Goal: Task Accomplishment & Management: Manage account settings

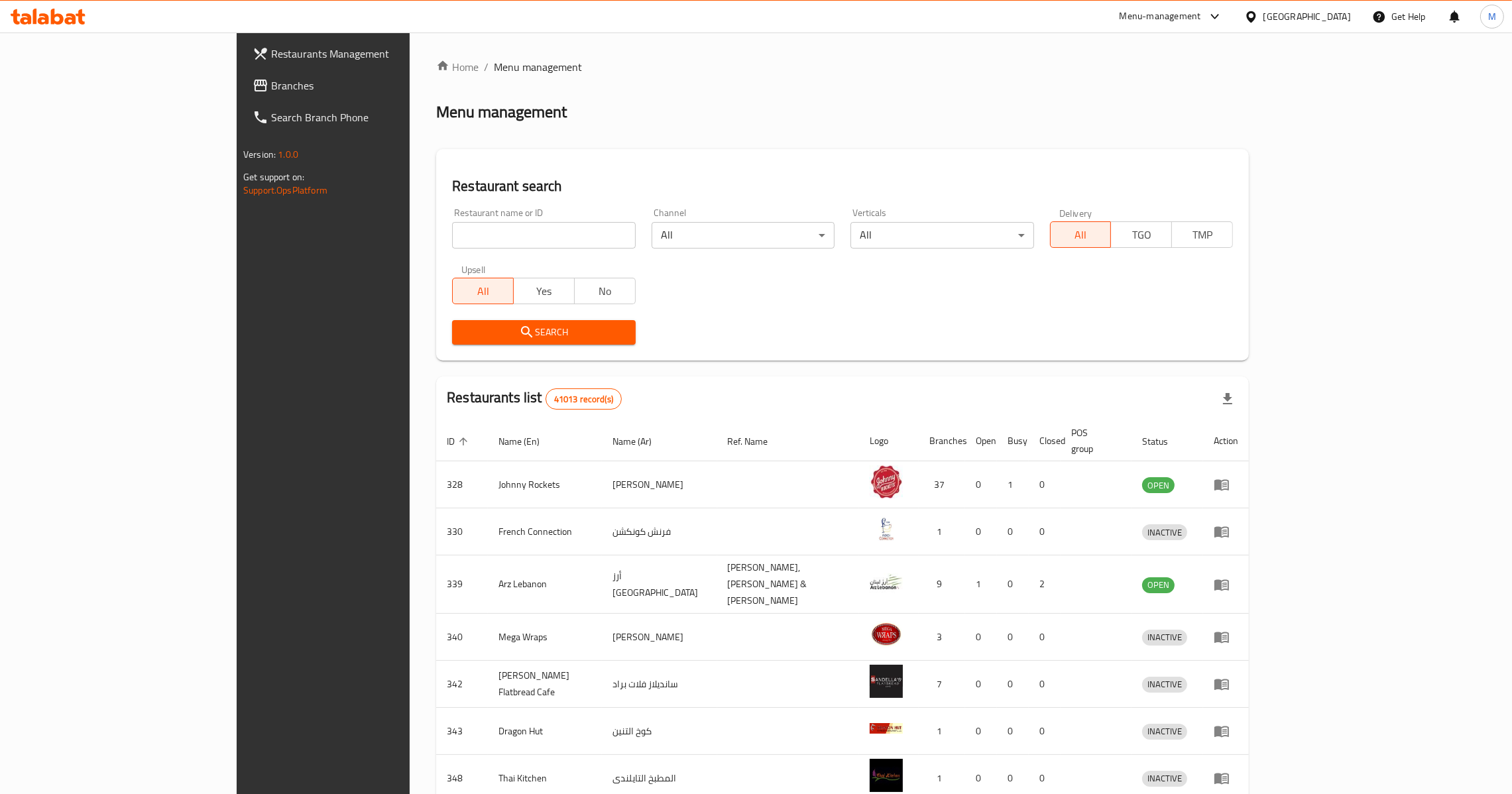
click at [452, 229] on input "search" at bounding box center [543, 235] width 183 height 27
paste input "688184"
type input "688184"
click at [271, 77] on span "Branches" at bounding box center [374, 85] width 207 height 15
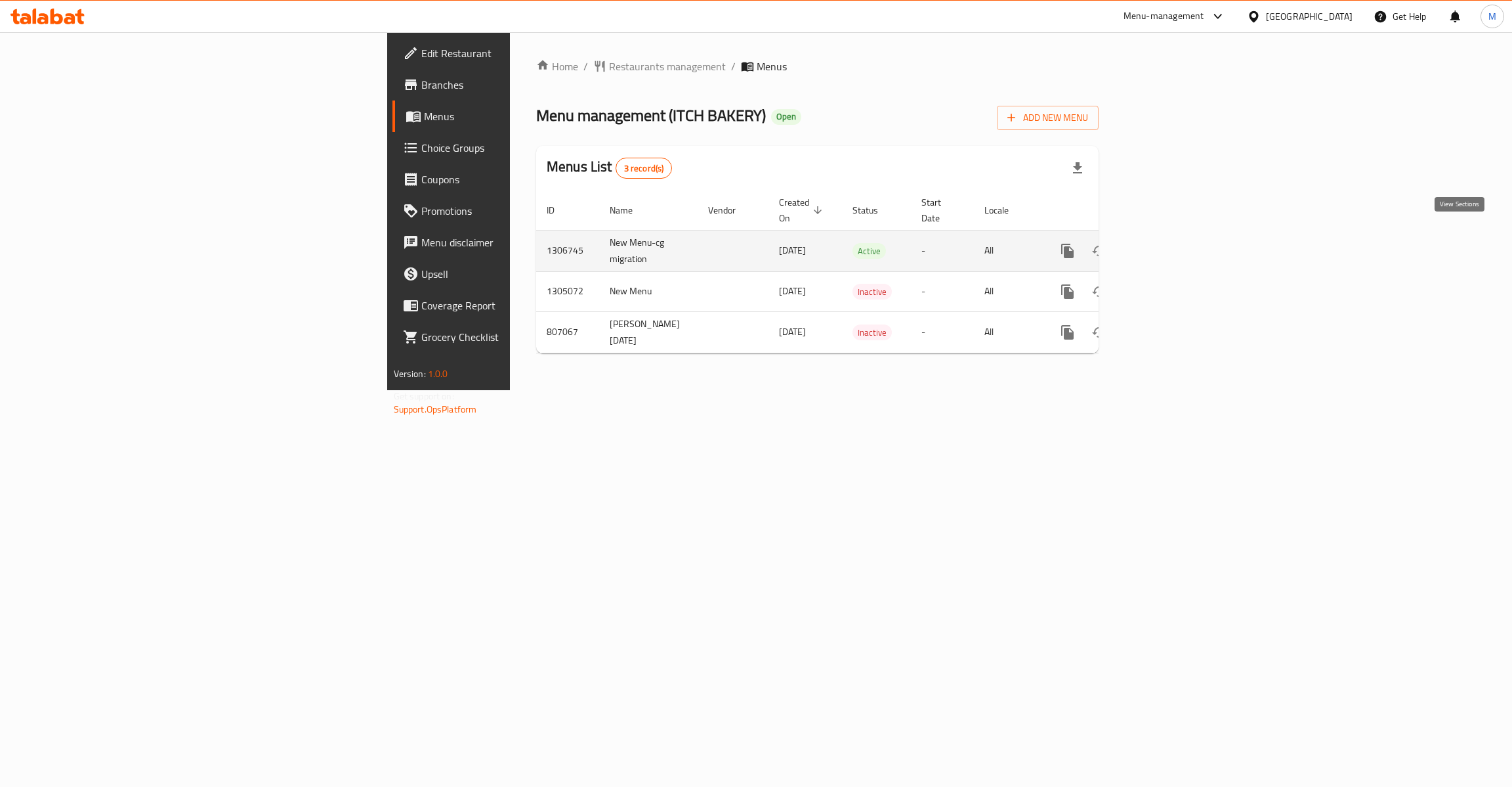
click at [1170, 243] on icon "enhanced table" at bounding box center [1163, 251] width 15 height 15
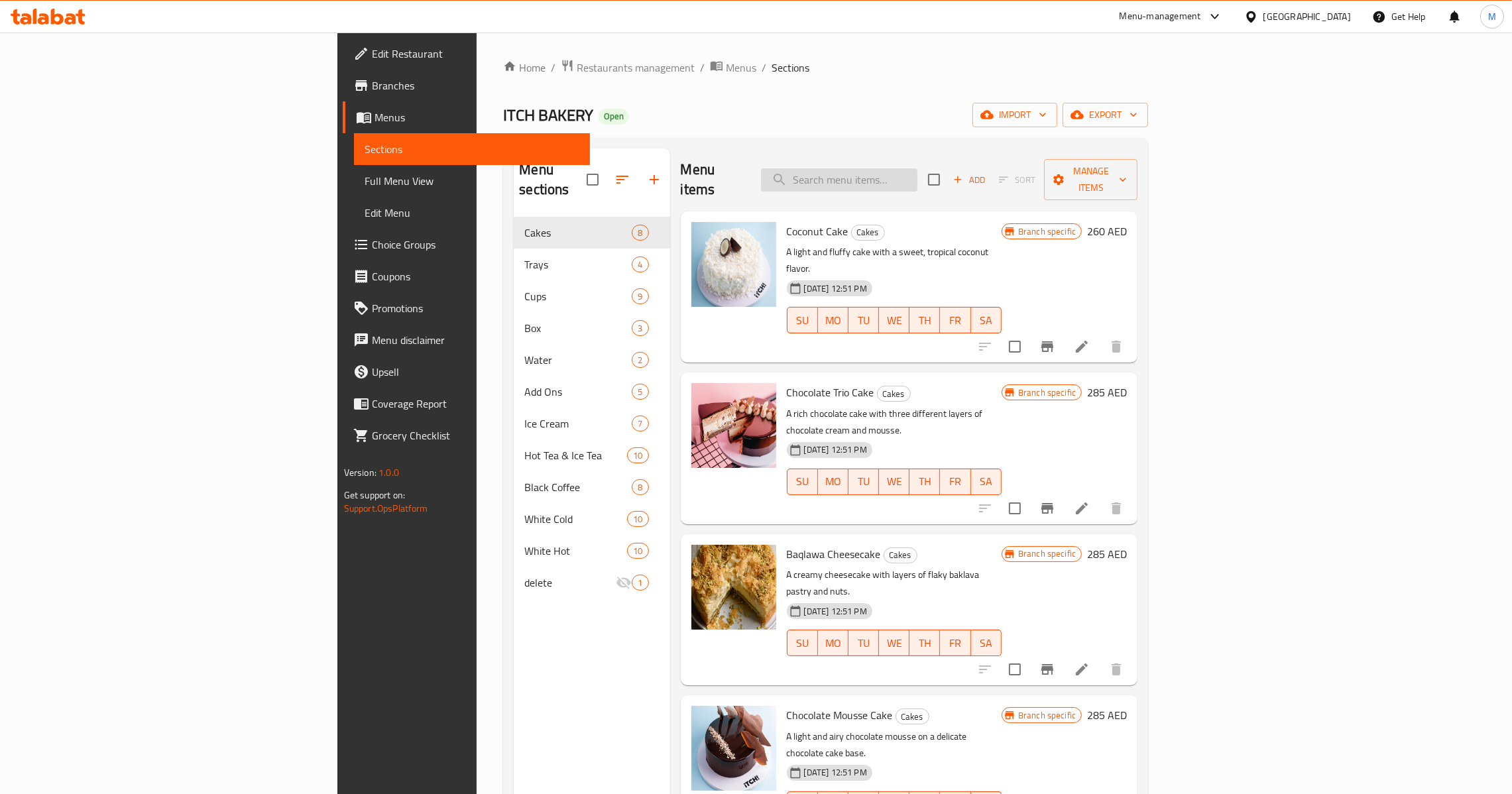
click at [916, 171] on input "search" at bounding box center [839, 180] width 157 height 23
paste input "Baqlawa Cheesecake"
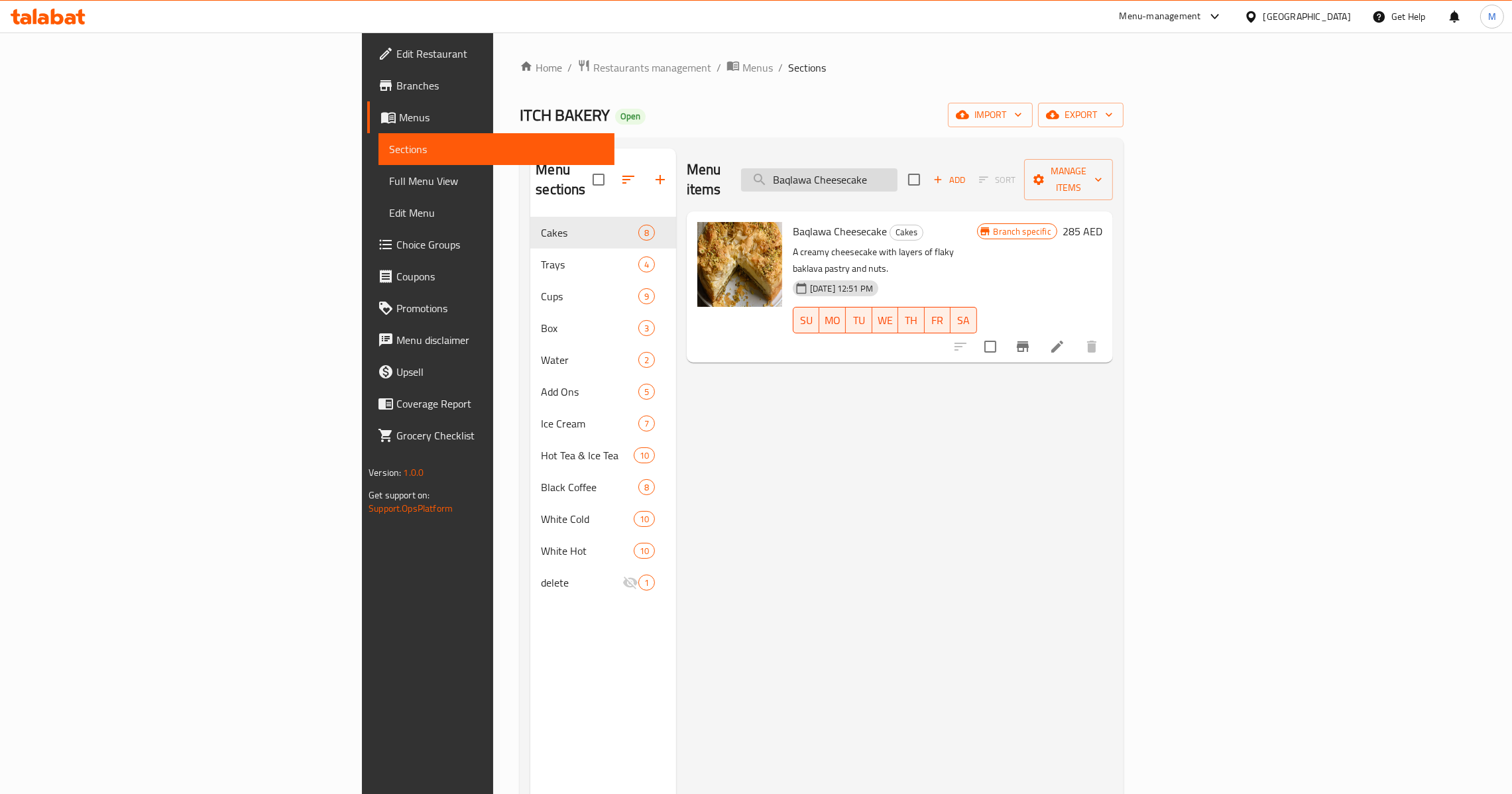
paste input "klava & Ros"
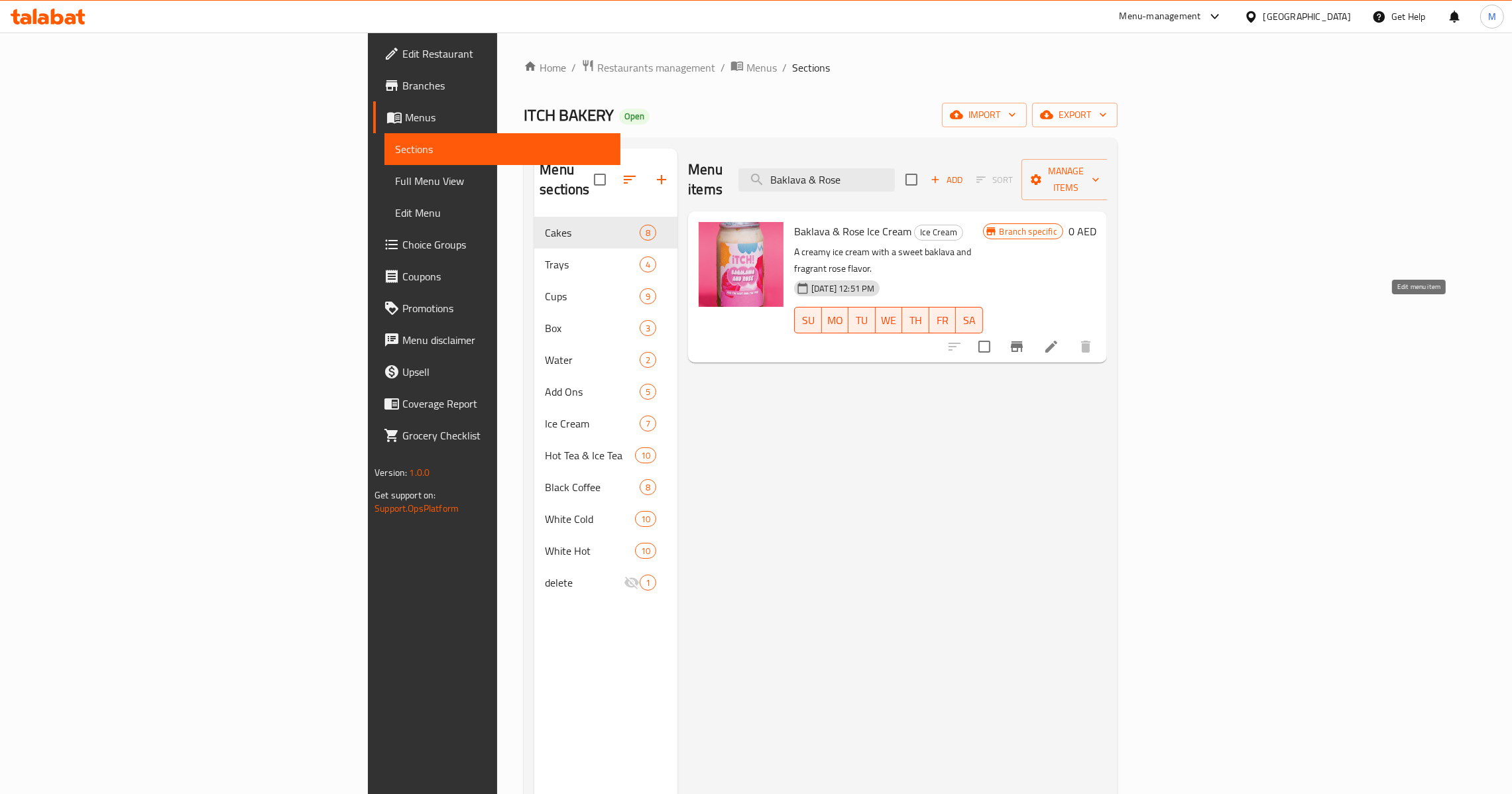
type input "Baklava & Rose"
click at [1059, 339] on icon at bounding box center [1051, 347] width 15 height 15
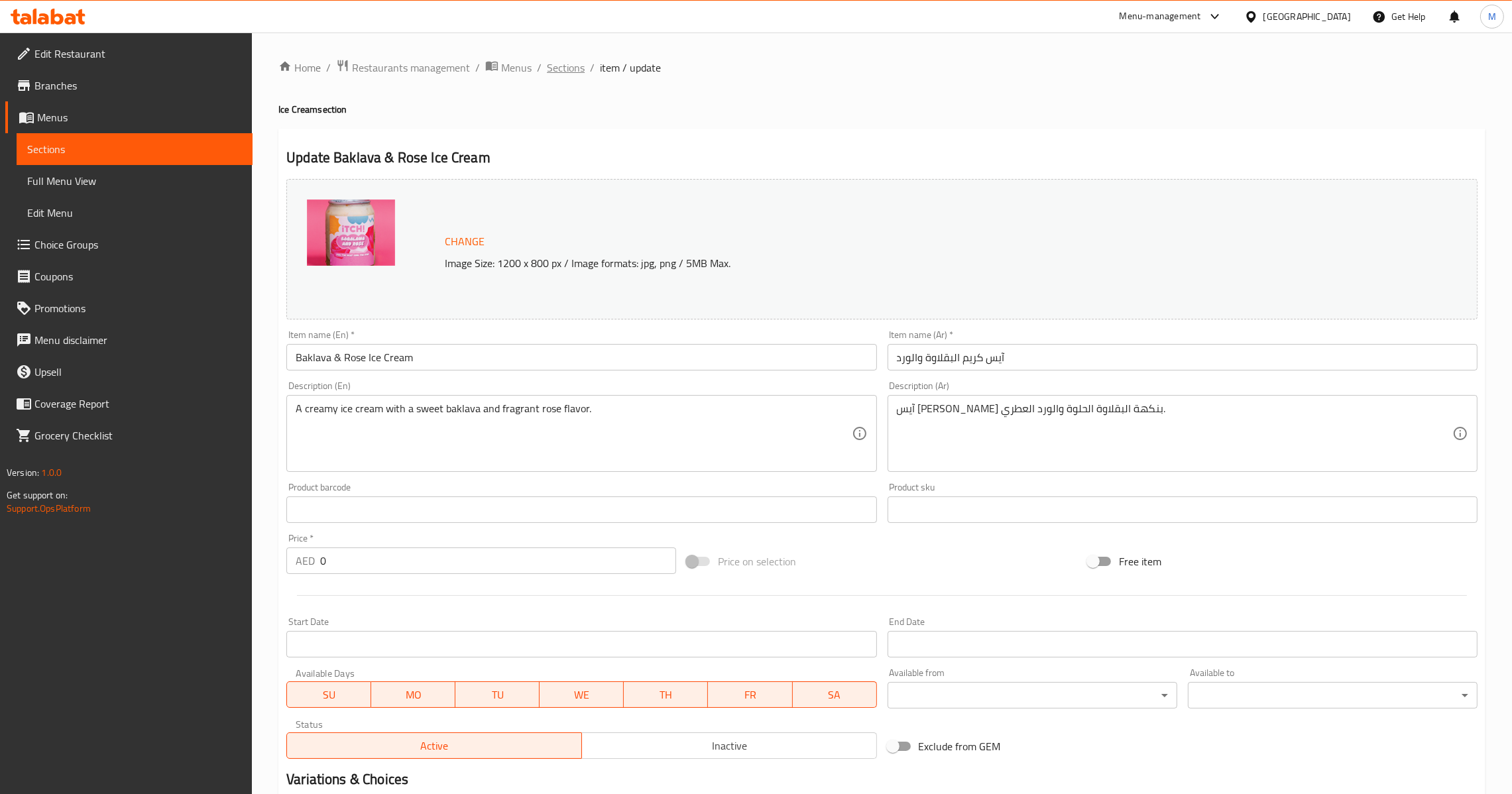
click at [567, 74] on span "Sections" at bounding box center [565, 67] width 38 height 15
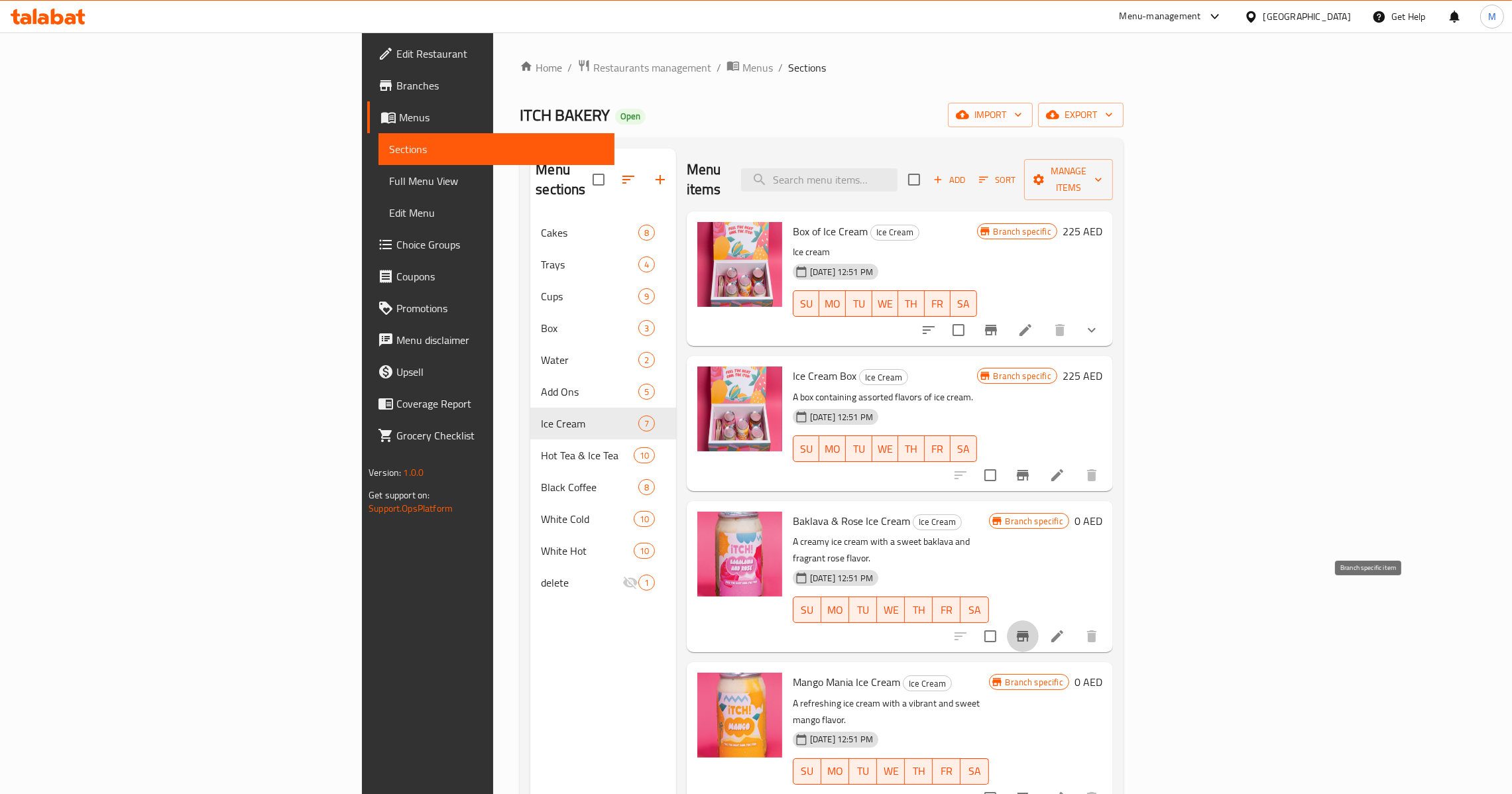
click at [1039, 620] on button "Branch-specific-item" at bounding box center [1022, 636] width 32 height 32
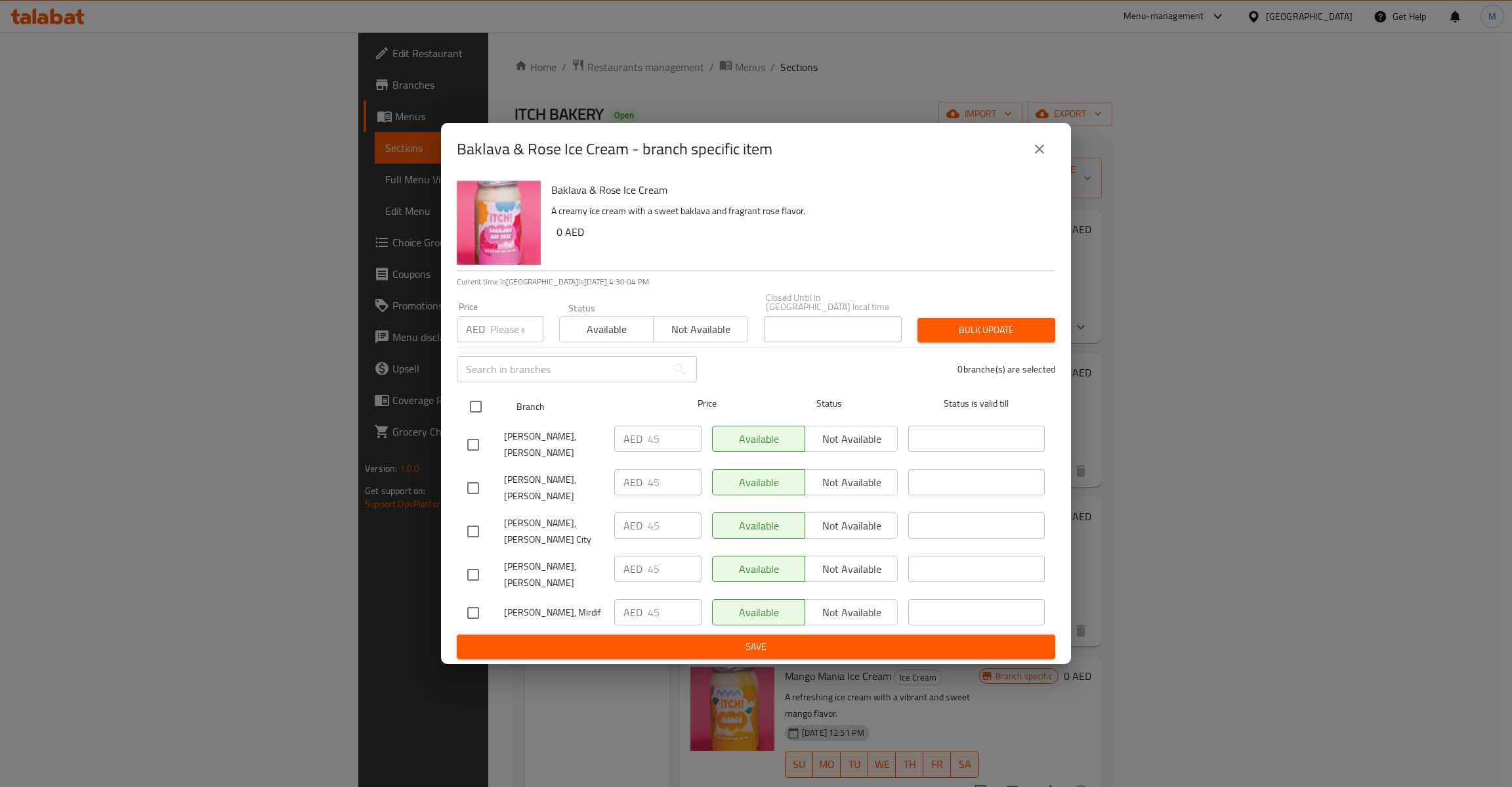
click at [482, 401] on input "checkbox" at bounding box center [476, 407] width 27 height 27
checkbox input "true"
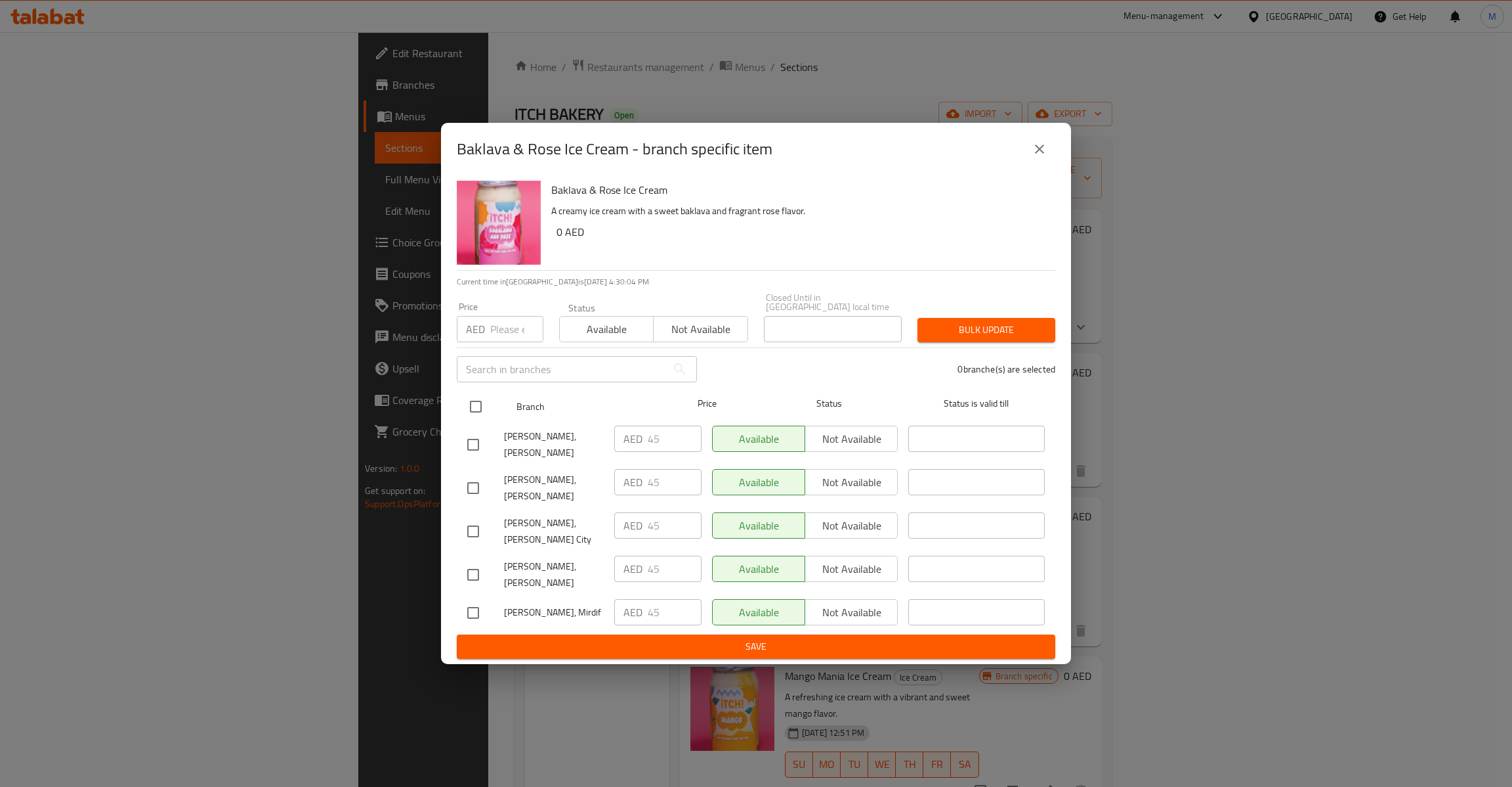
checkbox input "true"
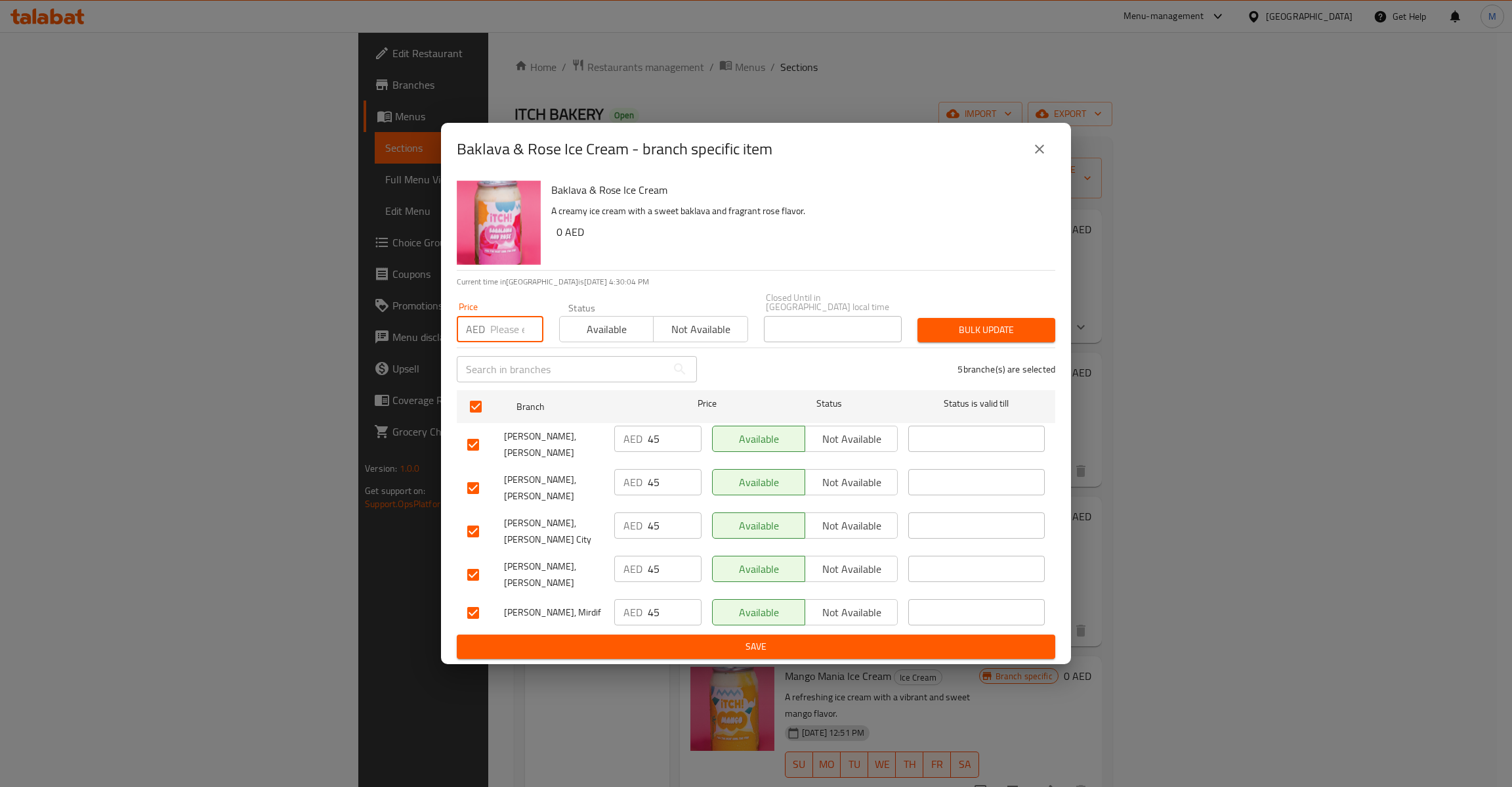
click at [510, 319] on input "number" at bounding box center [517, 328] width 53 height 26
type input "45"
click at [990, 333] on span "Bulk update" at bounding box center [986, 329] width 117 height 16
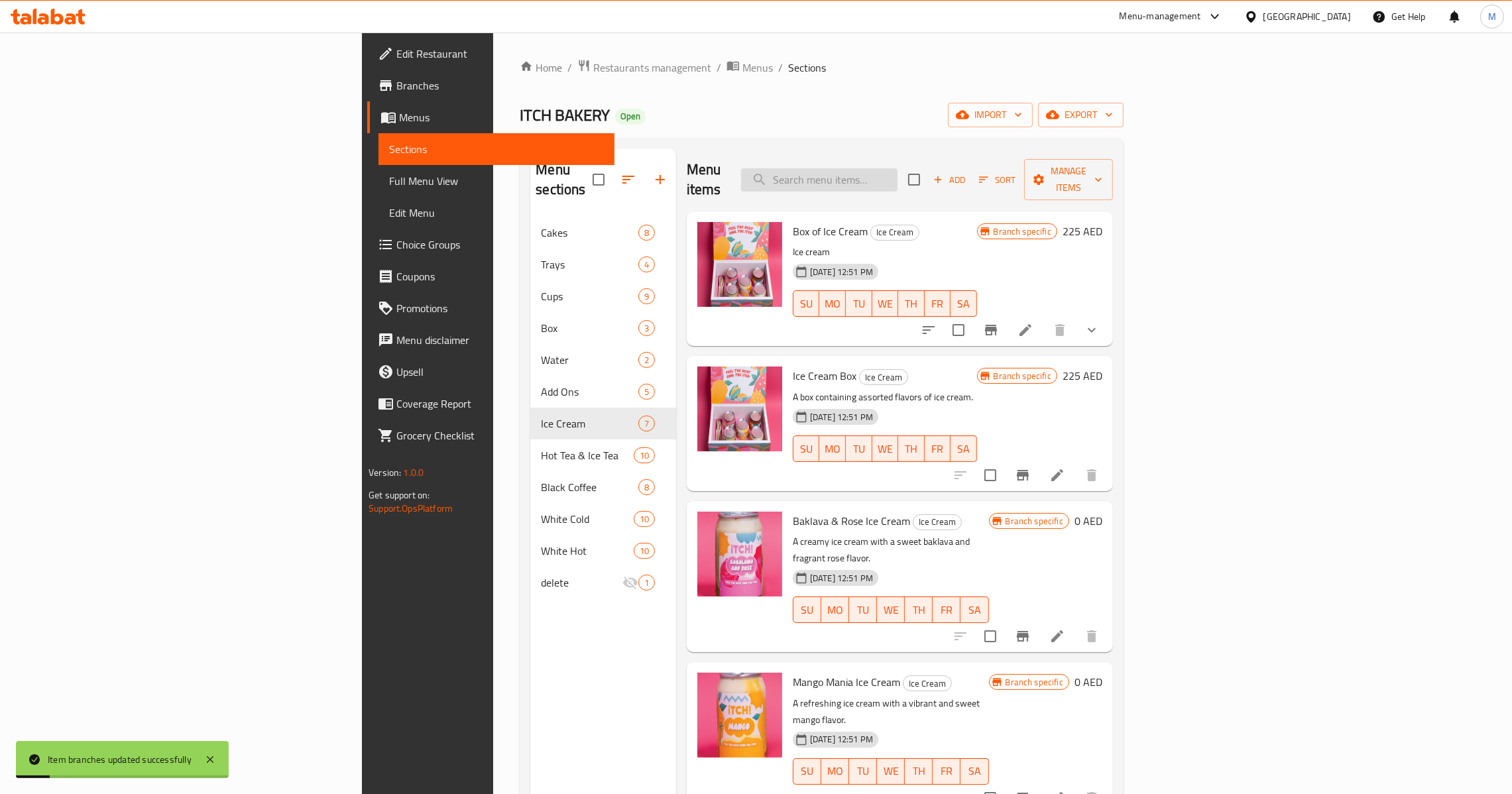
click at [898, 169] on input "search" at bounding box center [819, 180] width 157 height 23
paste input "Baklava & Rose"
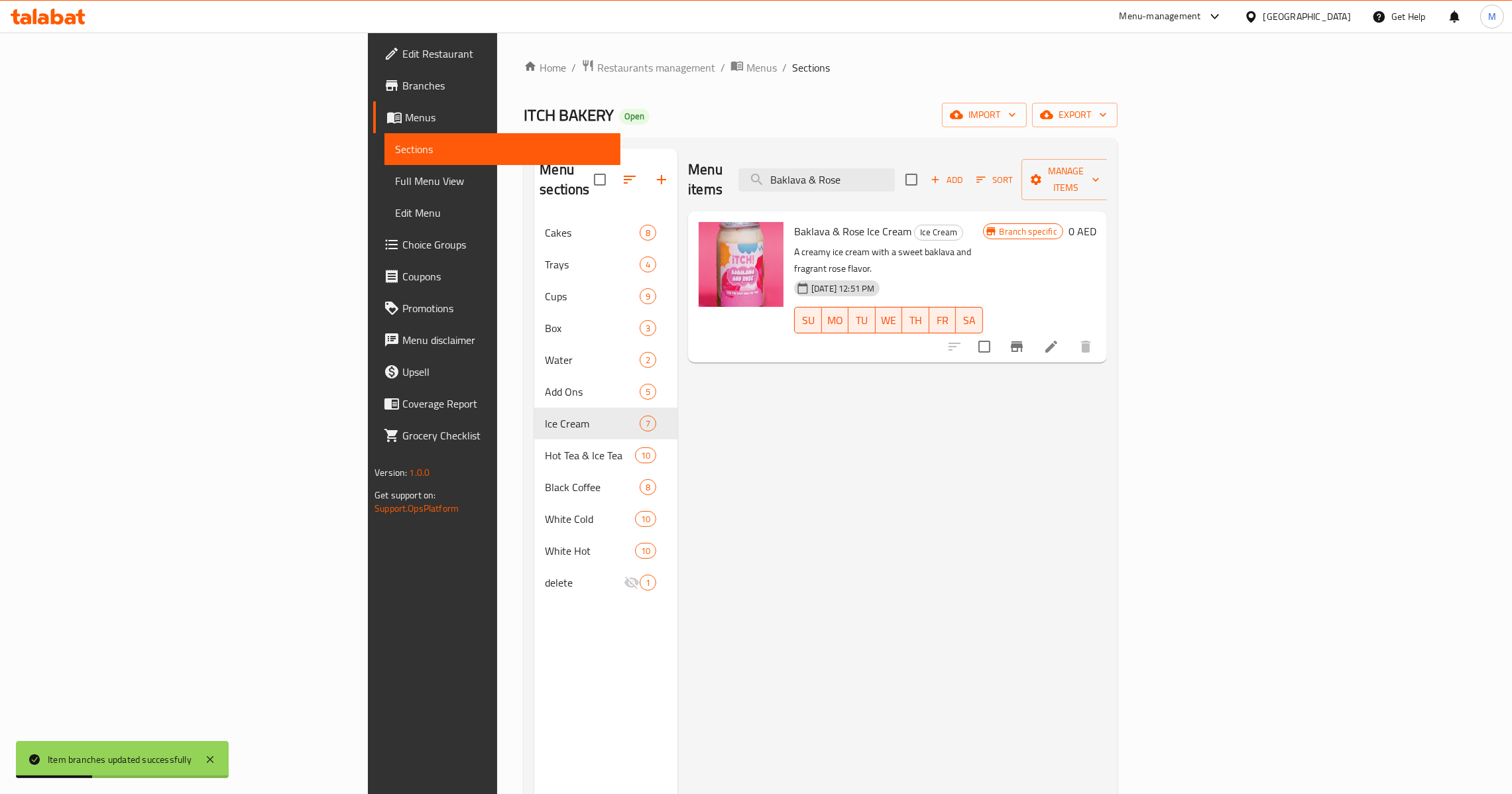
type input "Baklava & Rose"
click at [1033, 330] on button "Branch-specific-item" at bounding box center [1016, 346] width 32 height 32
click at [1096, 222] on h6 "0 AED" at bounding box center [1082, 231] width 28 height 19
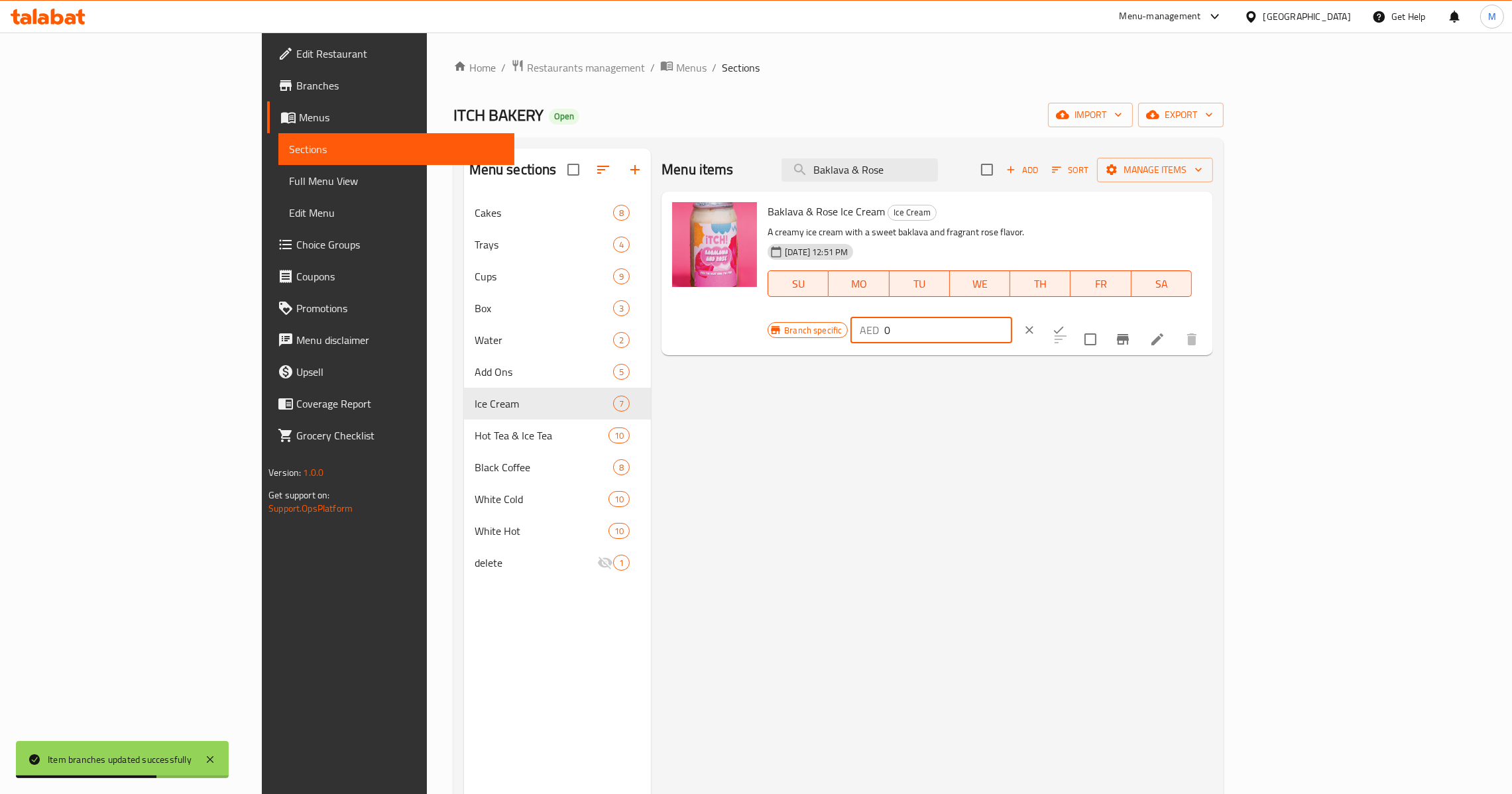
drag, startPoint x: 1266, startPoint y: 226, endPoint x: 1174, endPoint y: 226, distance: 92.0
click at [1093, 316] on div "Branch specific AED 0 ​" at bounding box center [930, 330] width 325 height 29
type input "45"
click at [1065, 323] on icon "ok" at bounding box center [1058, 329] width 13 height 13
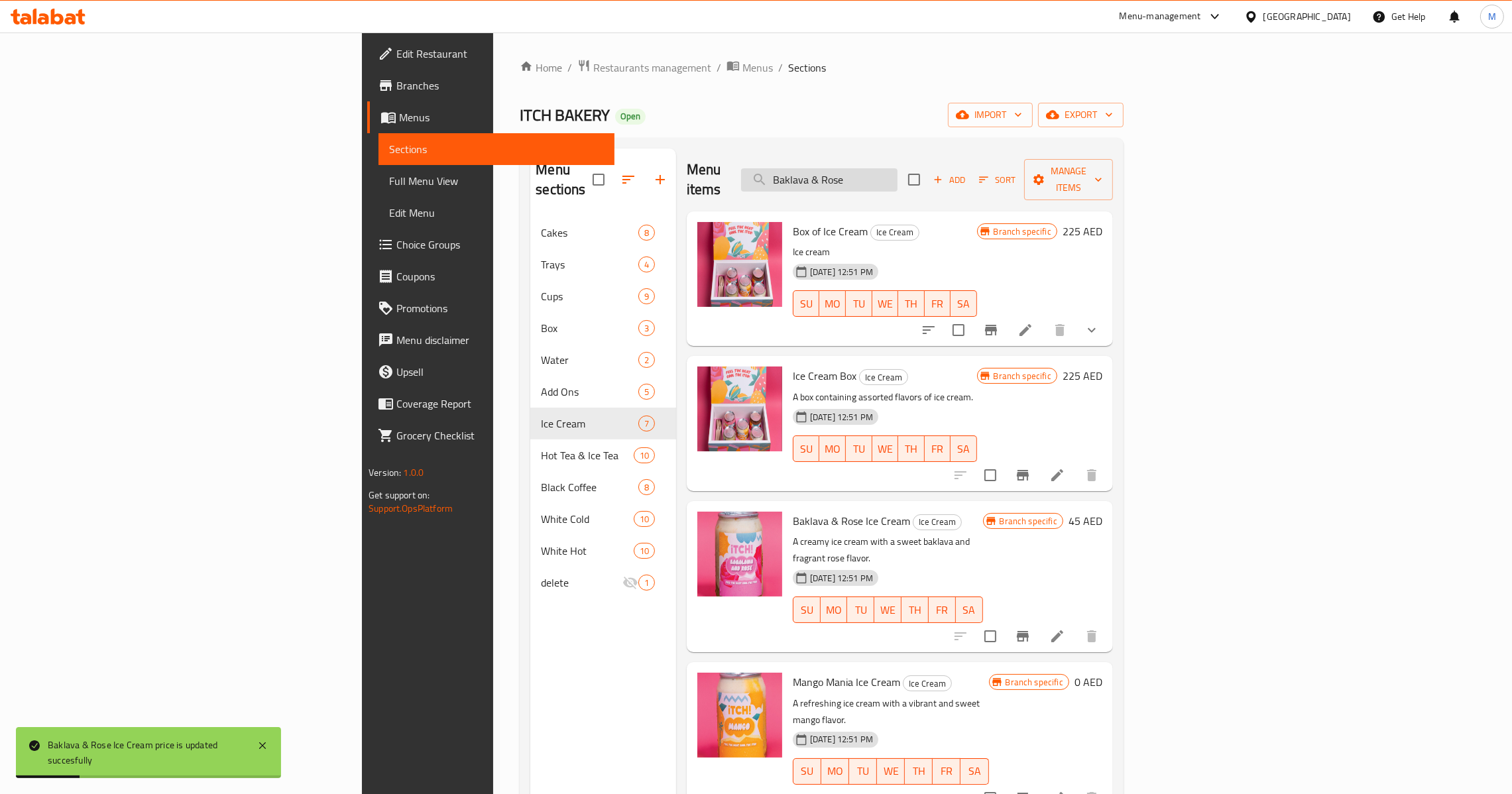
click at [898, 169] on input "Baklava & Rose" at bounding box center [819, 180] width 157 height 23
paste input "Mango Mania Ic"
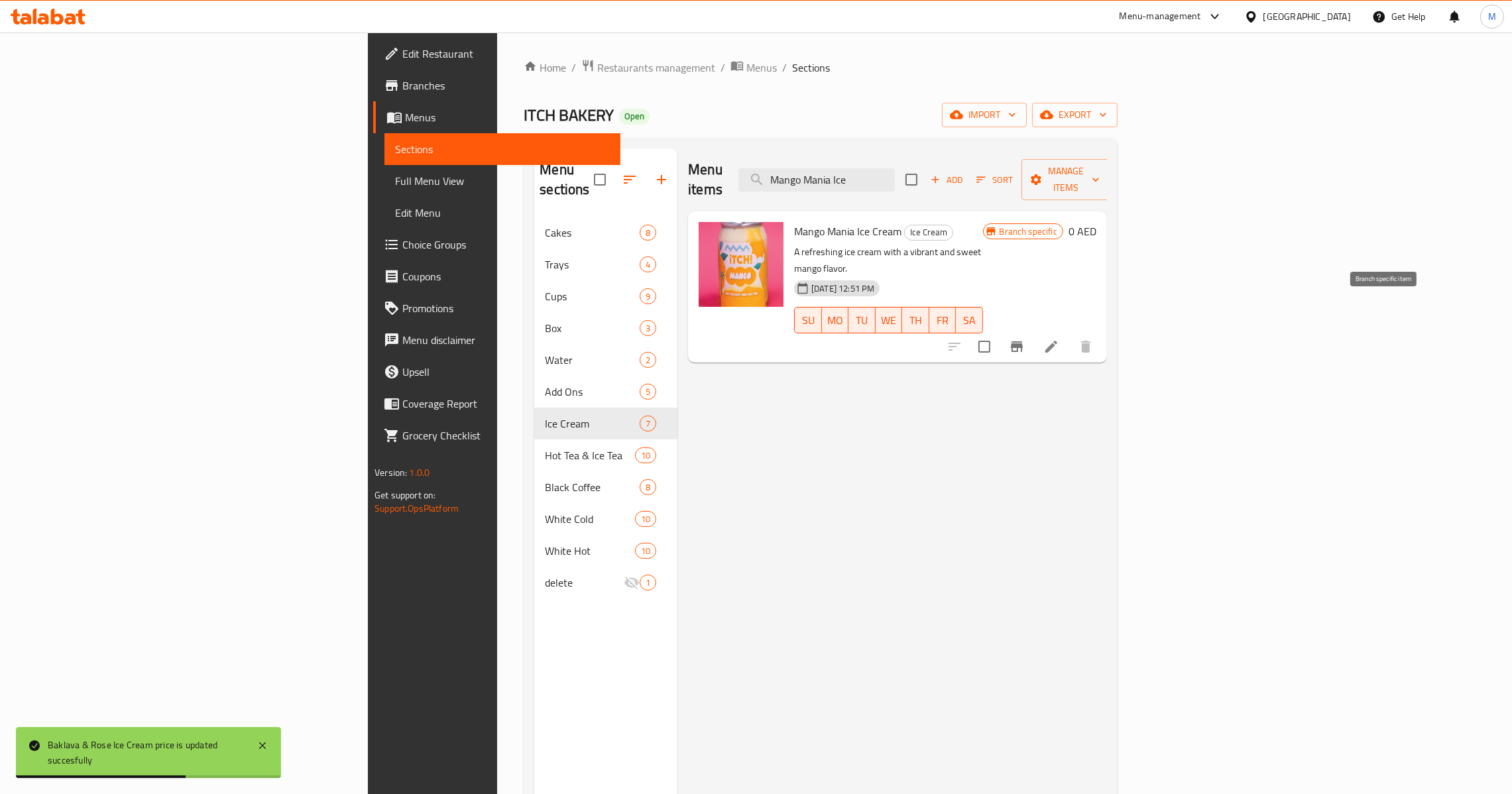
type input "Mango Mania Ice"
click at [1096, 222] on h6 "0 AED" at bounding box center [1082, 231] width 28 height 19
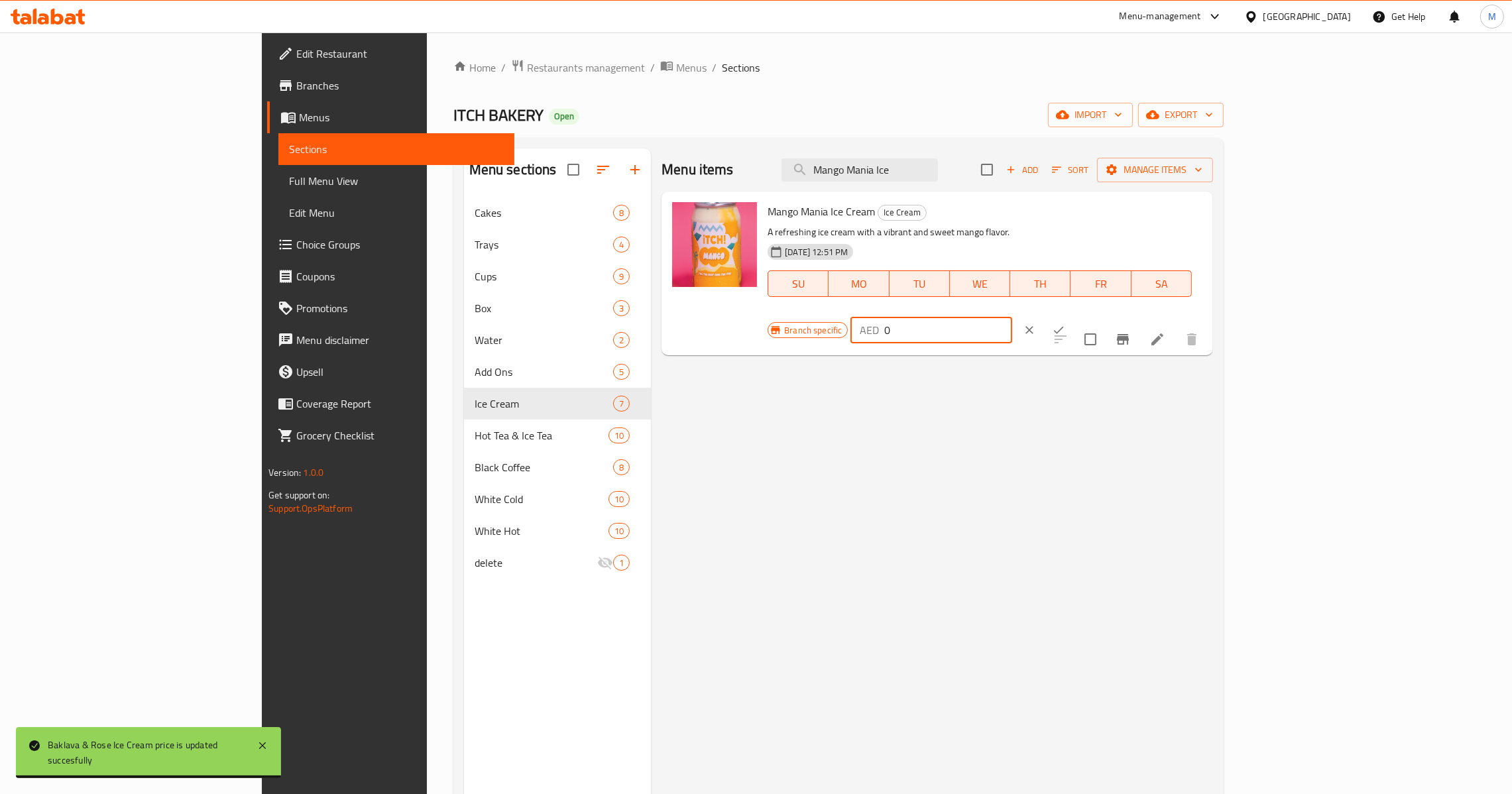
drag, startPoint x: 1319, startPoint y: 224, endPoint x: 1200, endPoint y: 232, distance: 119.3
click at [1093, 316] on div "Branch specific AED 0 ​" at bounding box center [930, 330] width 325 height 29
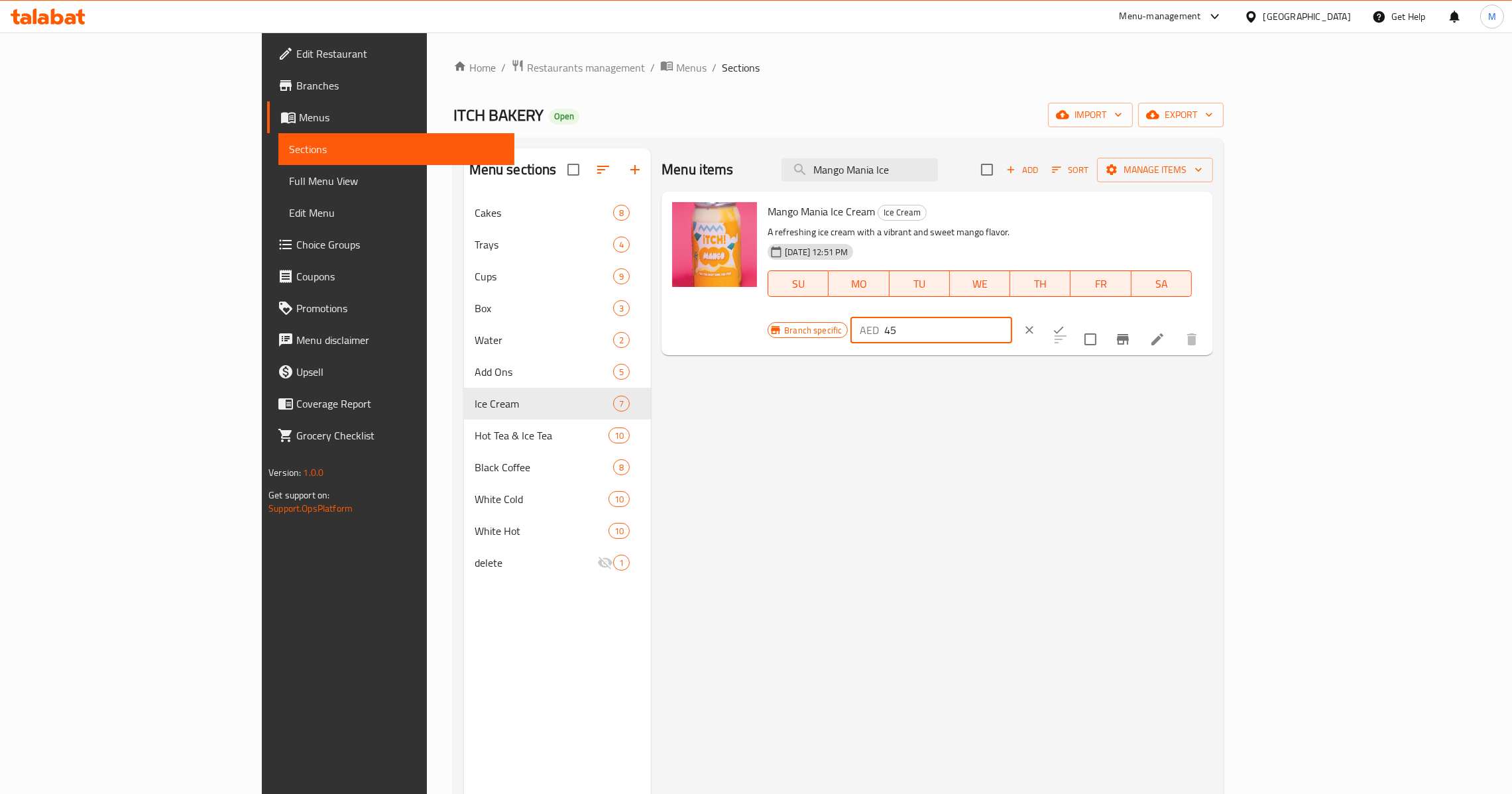
type input "45"
click at [1065, 323] on icon "ok" at bounding box center [1058, 329] width 13 height 13
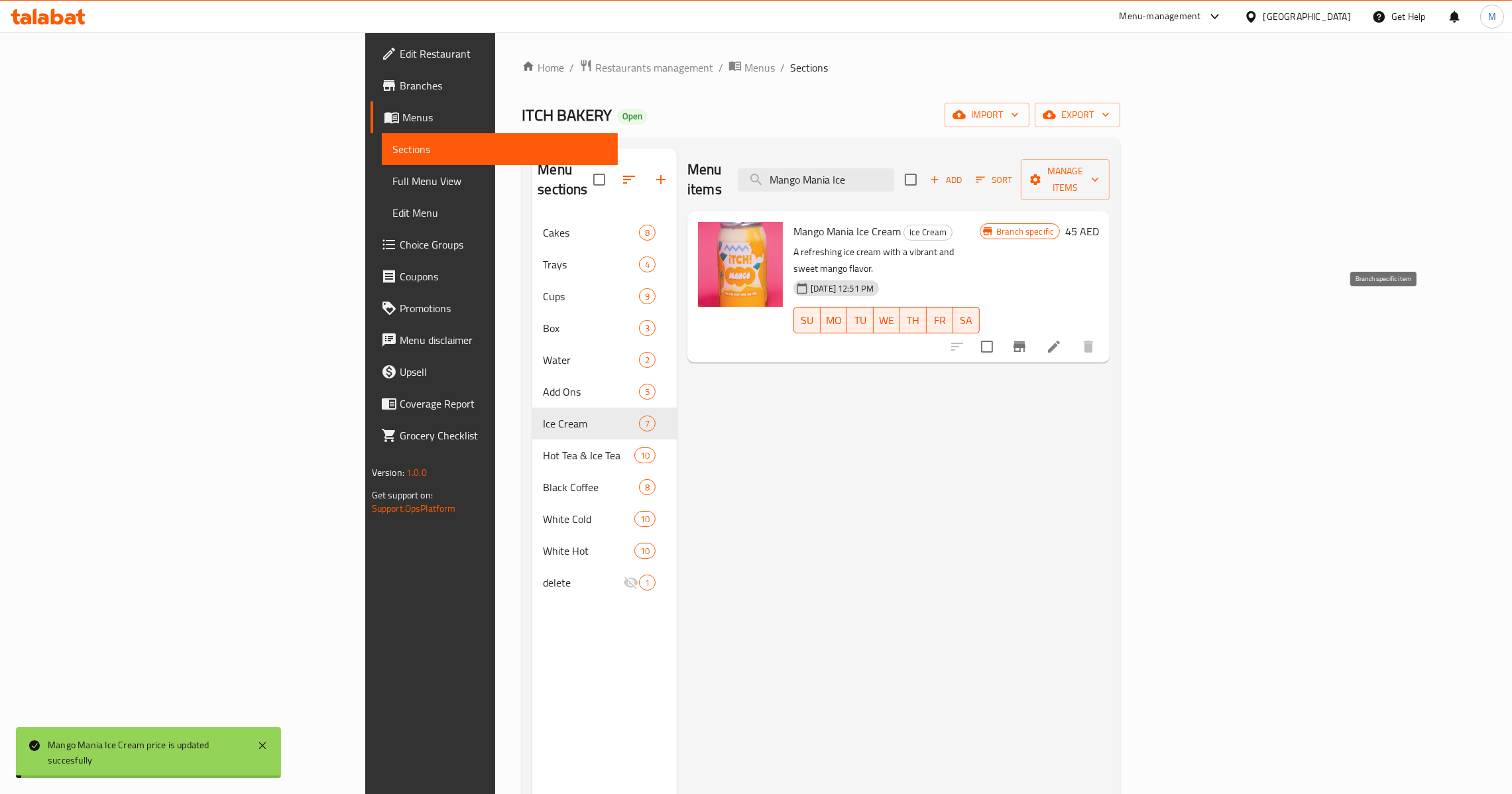
click at [1028, 339] on icon "Branch-specific-item" at bounding box center [1019, 347] width 15 height 15
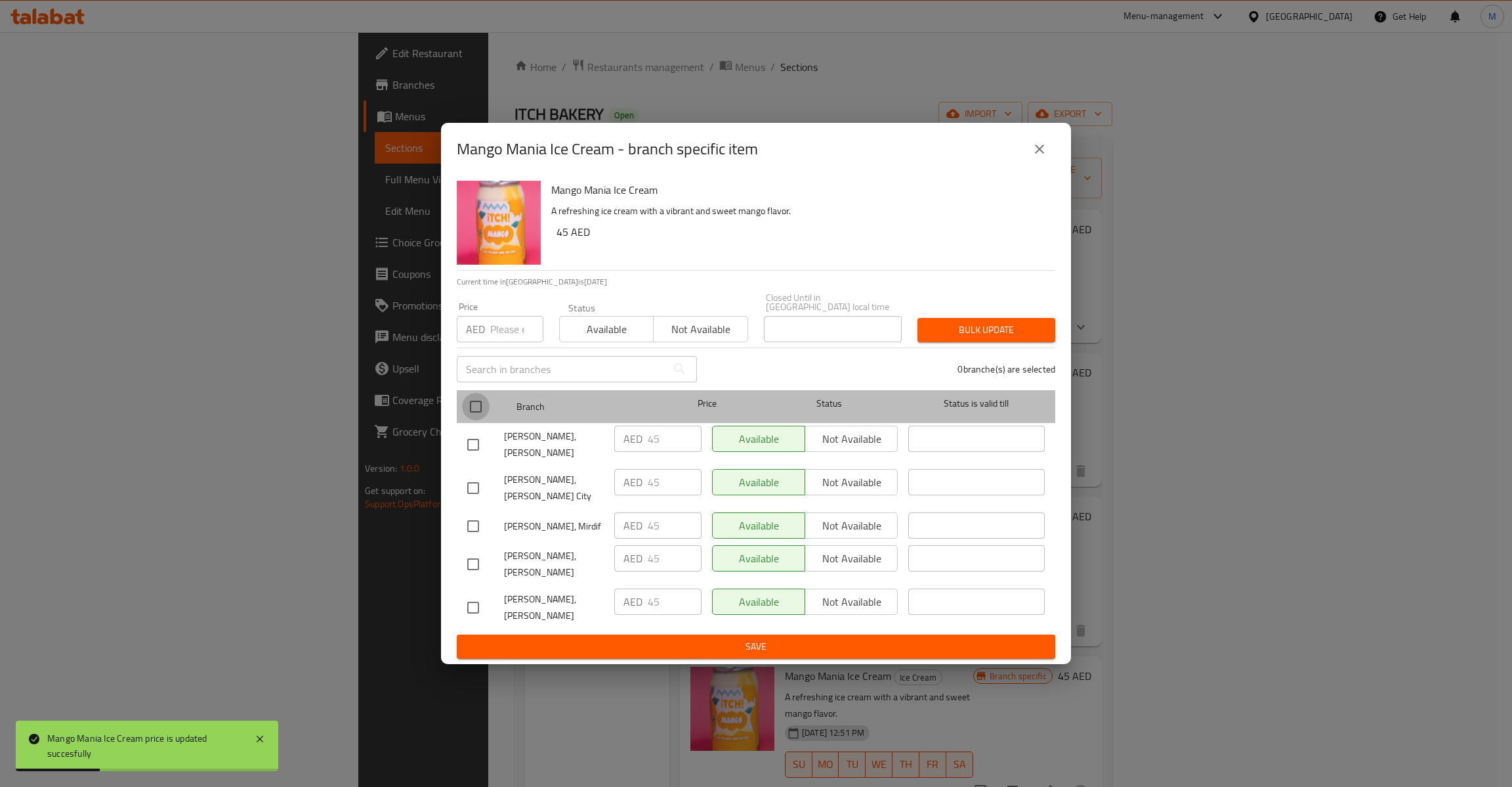
click at [482, 401] on input "checkbox" at bounding box center [476, 407] width 27 height 27
checkbox input "true"
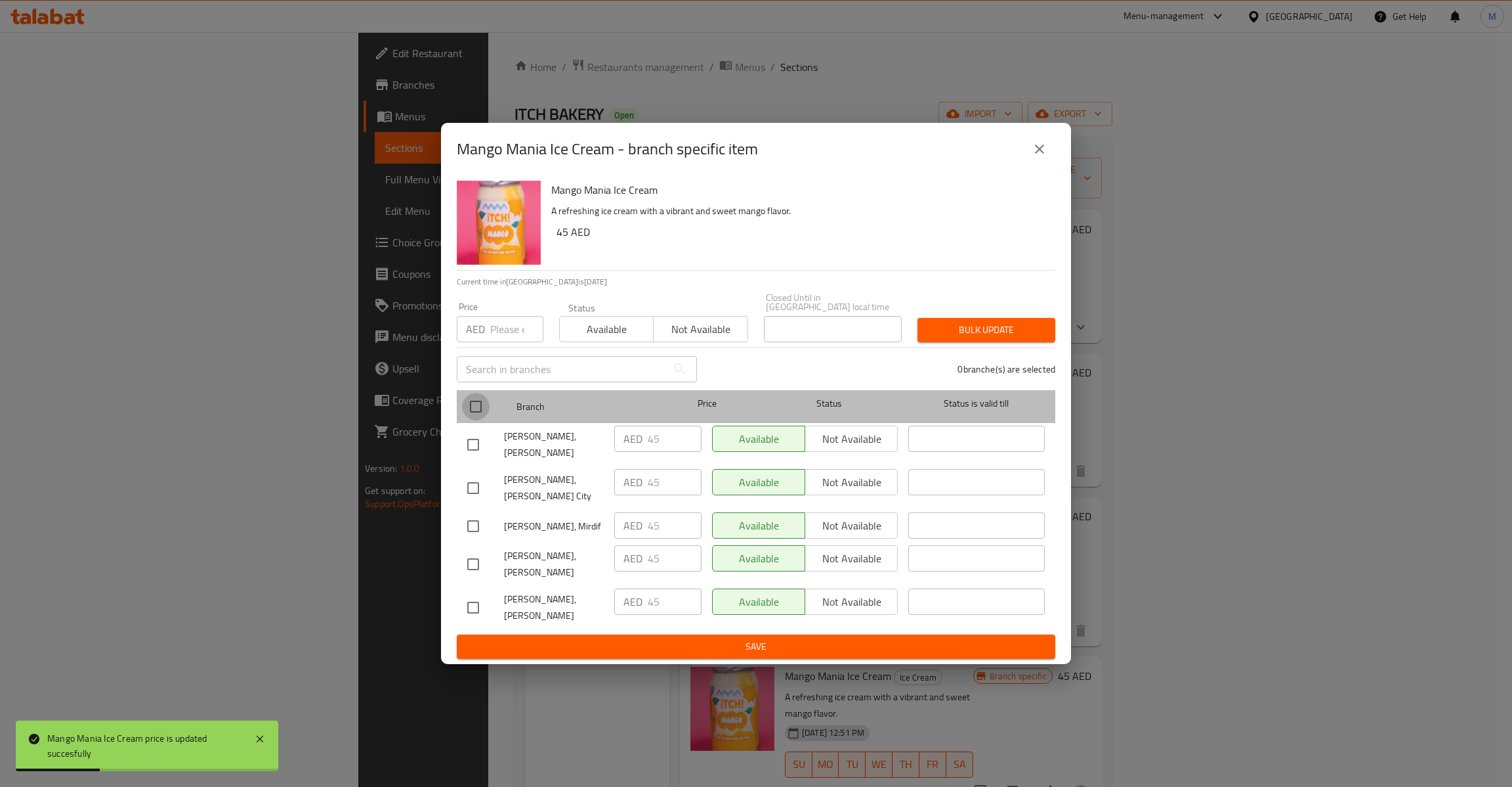
checkbox input "true"
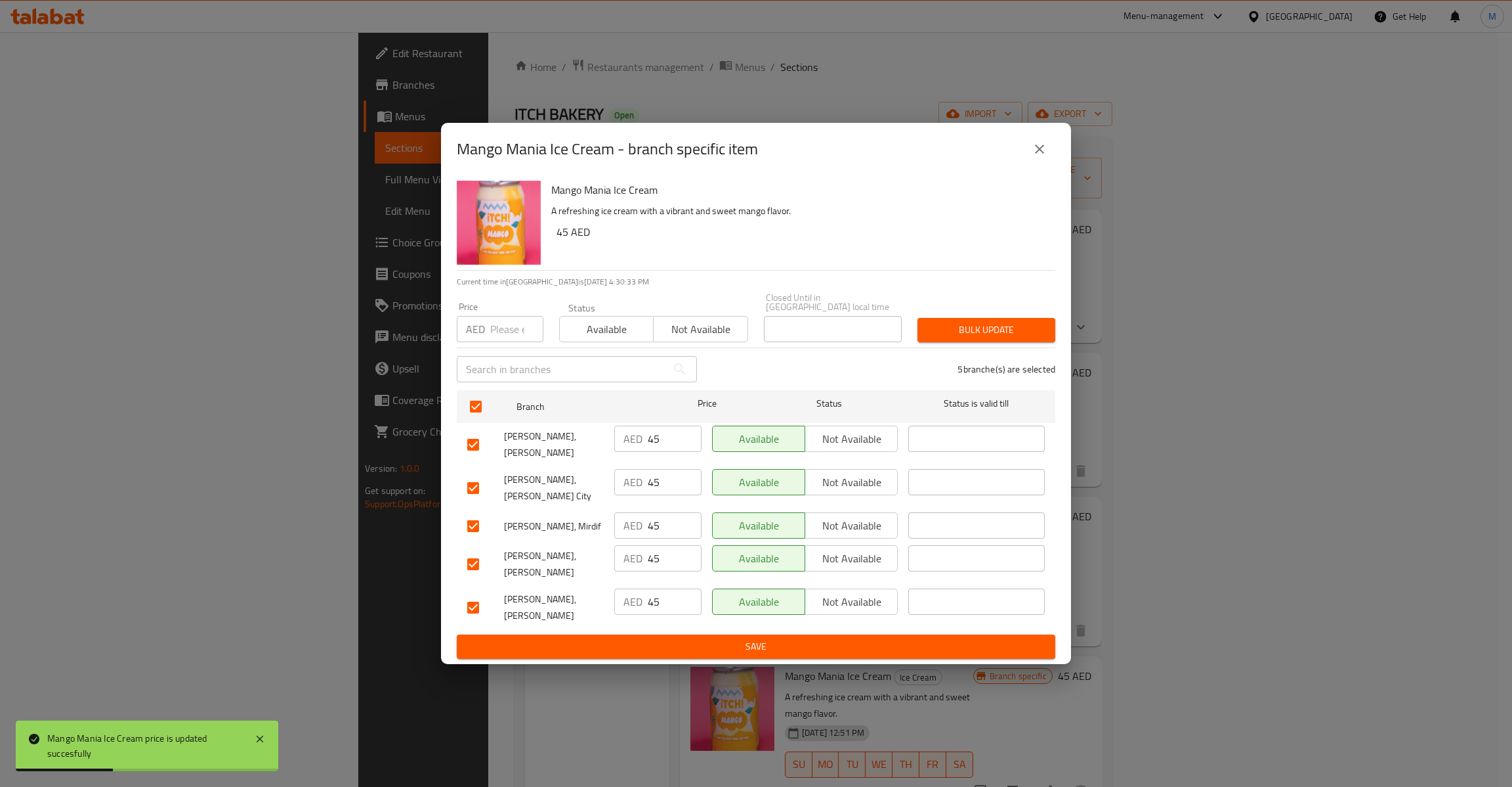
click at [495, 324] on input "number" at bounding box center [517, 328] width 53 height 26
type input "45"
click at [995, 326] on span "Bulk update" at bounding box center [986, 329] width 117 height 16
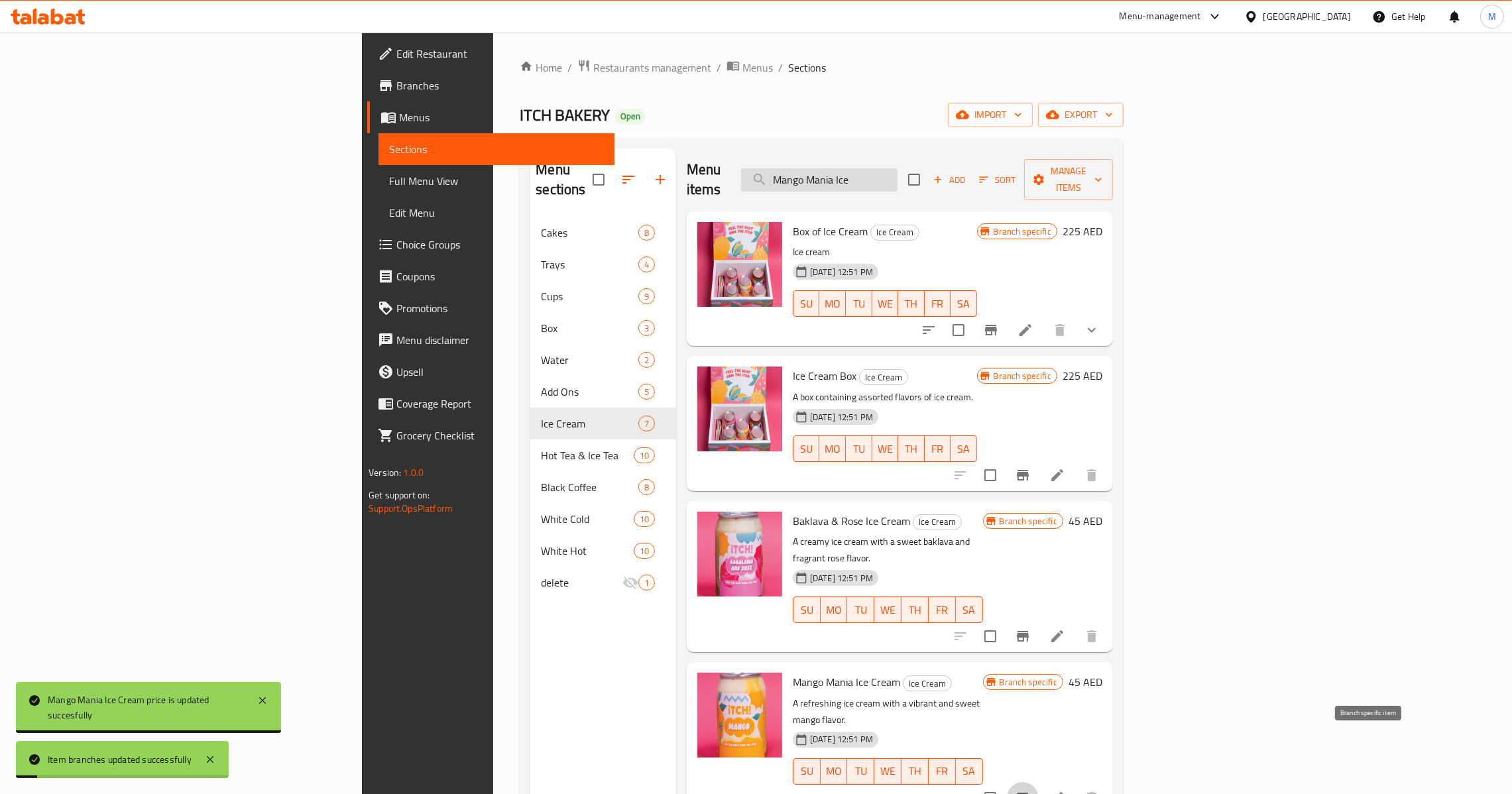
click at [898, 169] on input "Mango Mania Ice" at bounding box center [819, 180] width 157 height 23
paste input "Pistachio Kunafa"
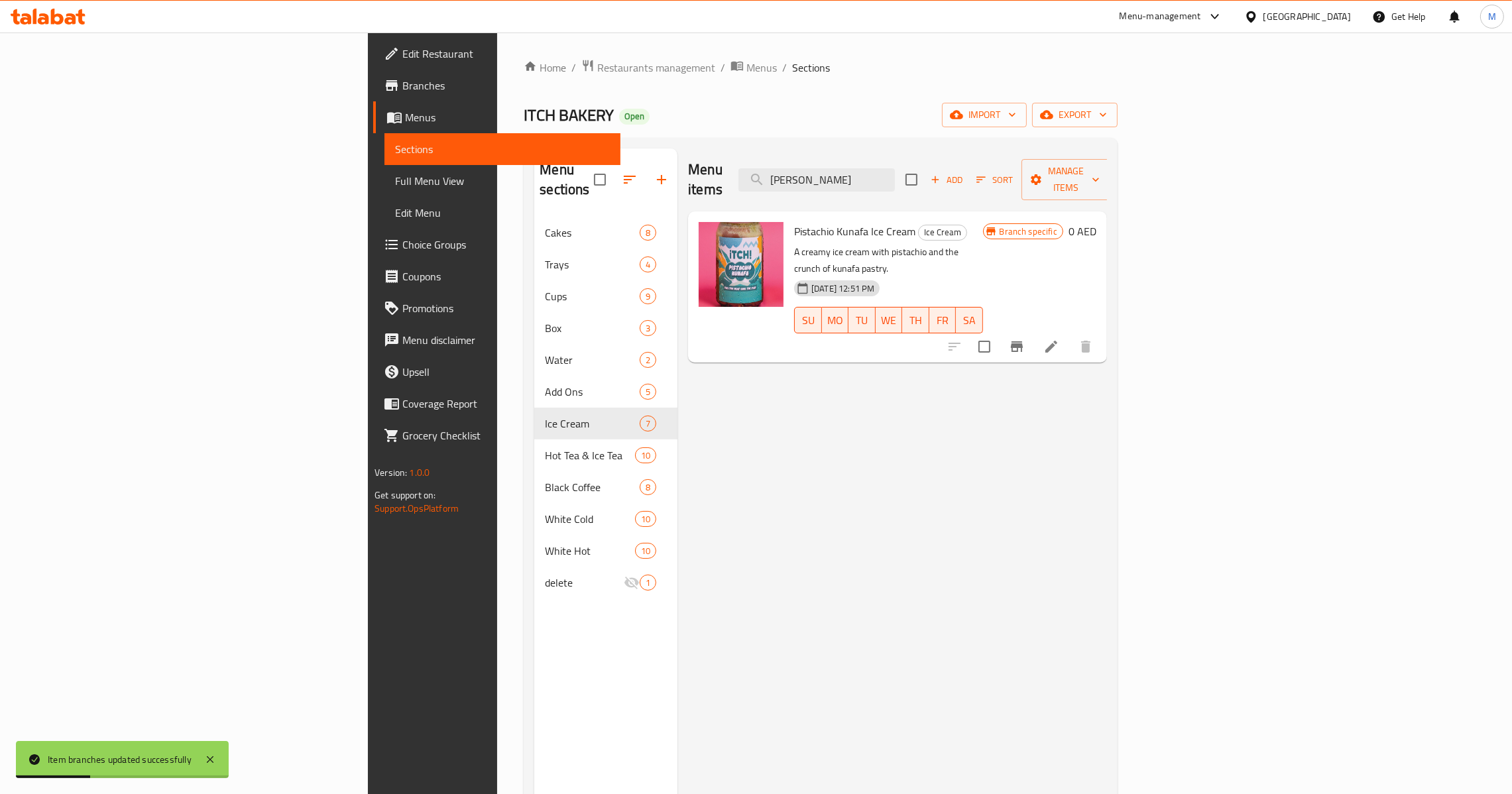
type input "Pistachio Kunafa"
click at [1022, 342] on icon "Branch-specific-item" at bounding box center [1016, 347] width 12 height 10
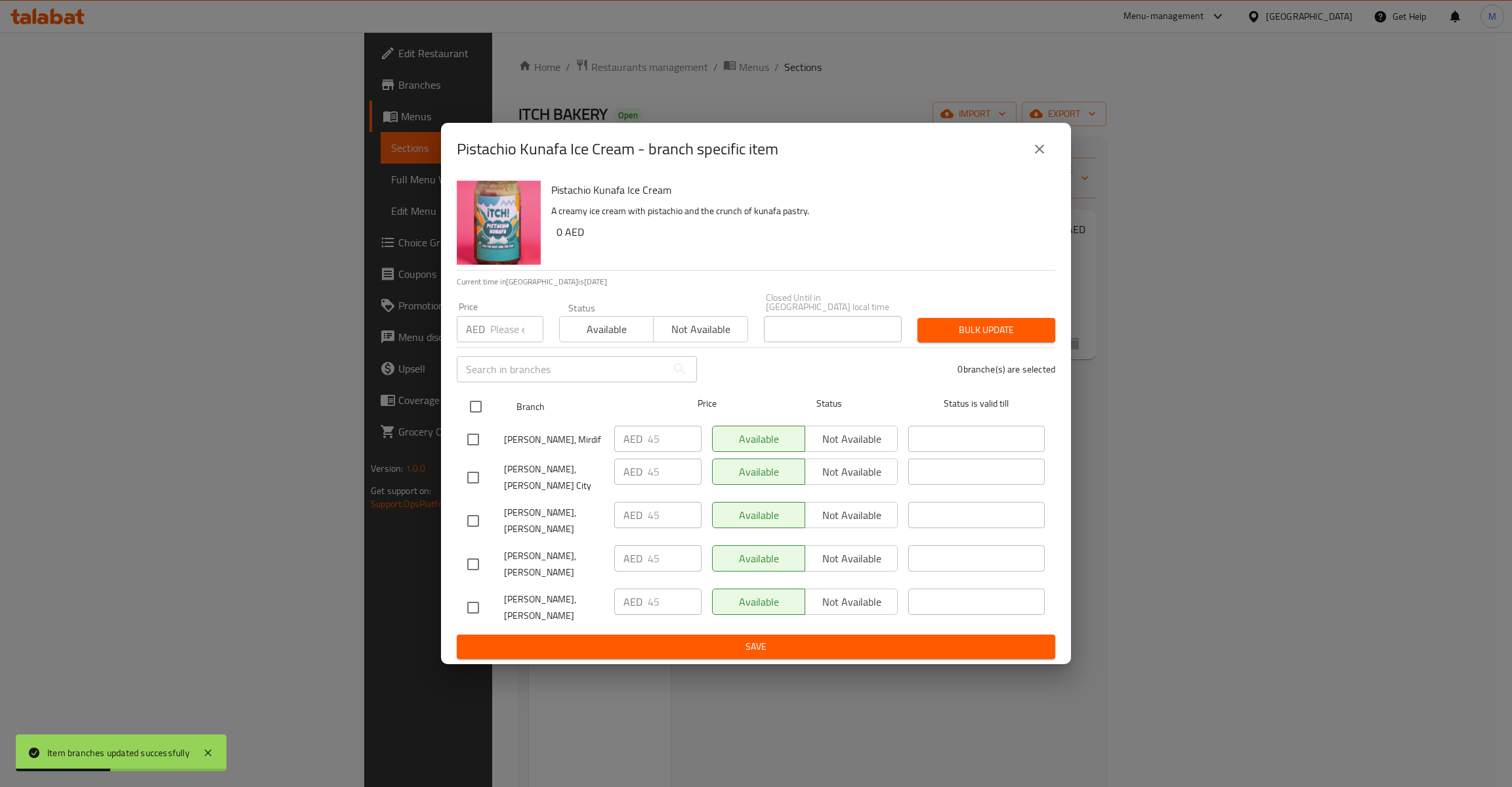
click at [478, 412] on input "checkbox" at bounding box center [476, 407] width 27 height 27
checkbox input "true"
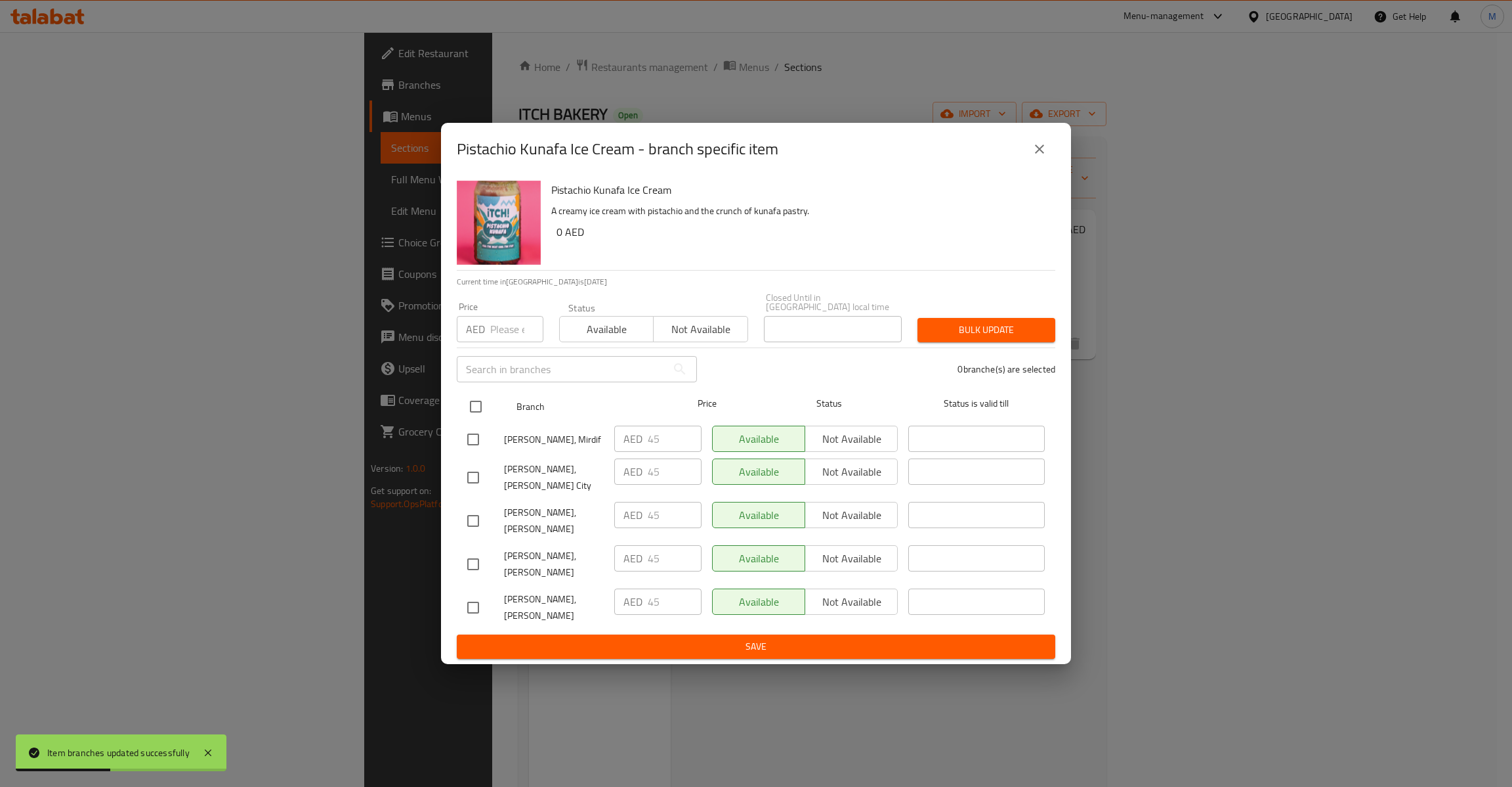
checkbox input "true"
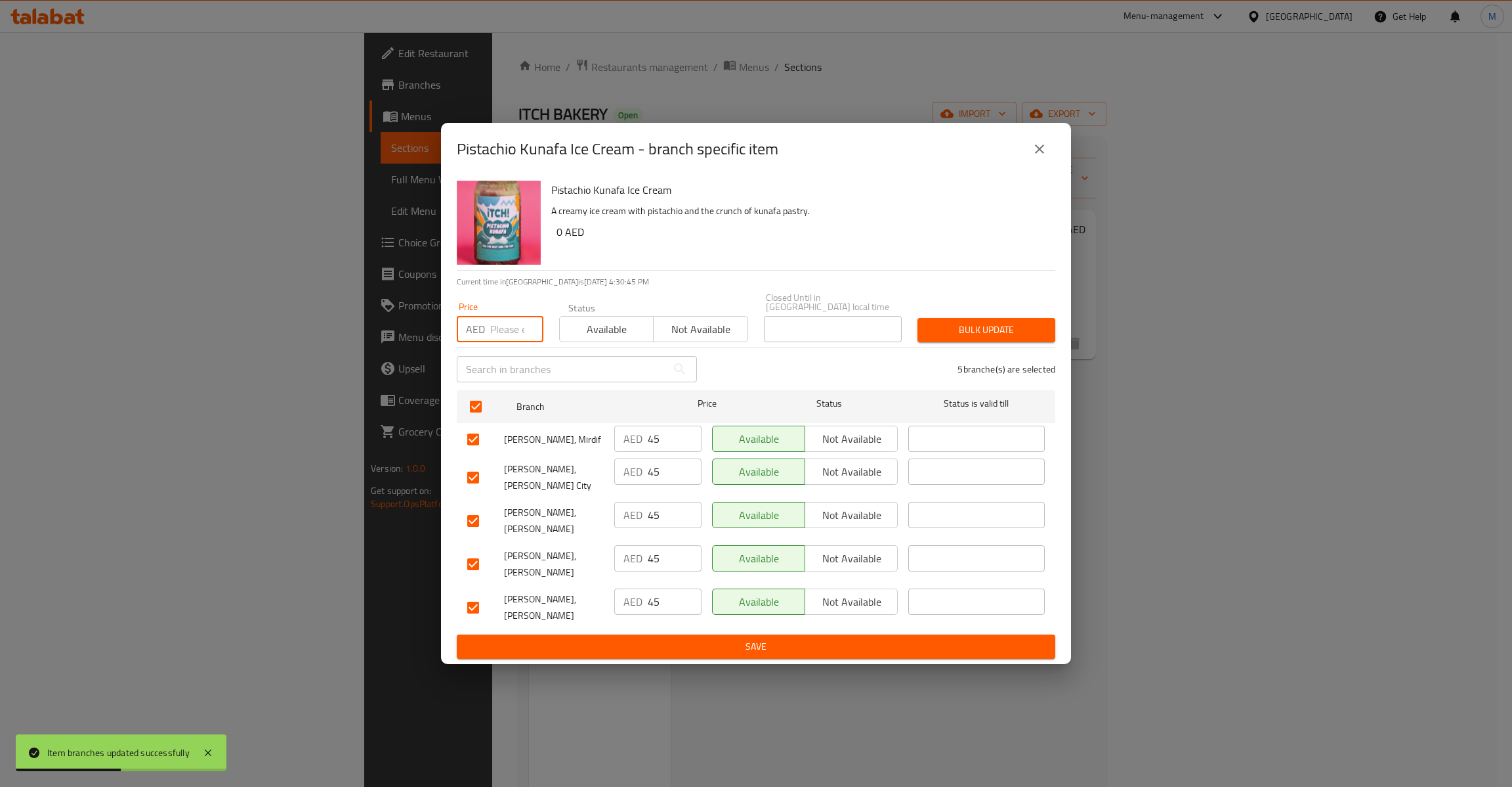
click at [504, 329] on input "number" at bounding box center [517, 328] width 53 height 26
type input "45"
click at [967, 329] on span "Bulk update" at bounding box center [986, 329] width 117 height 16
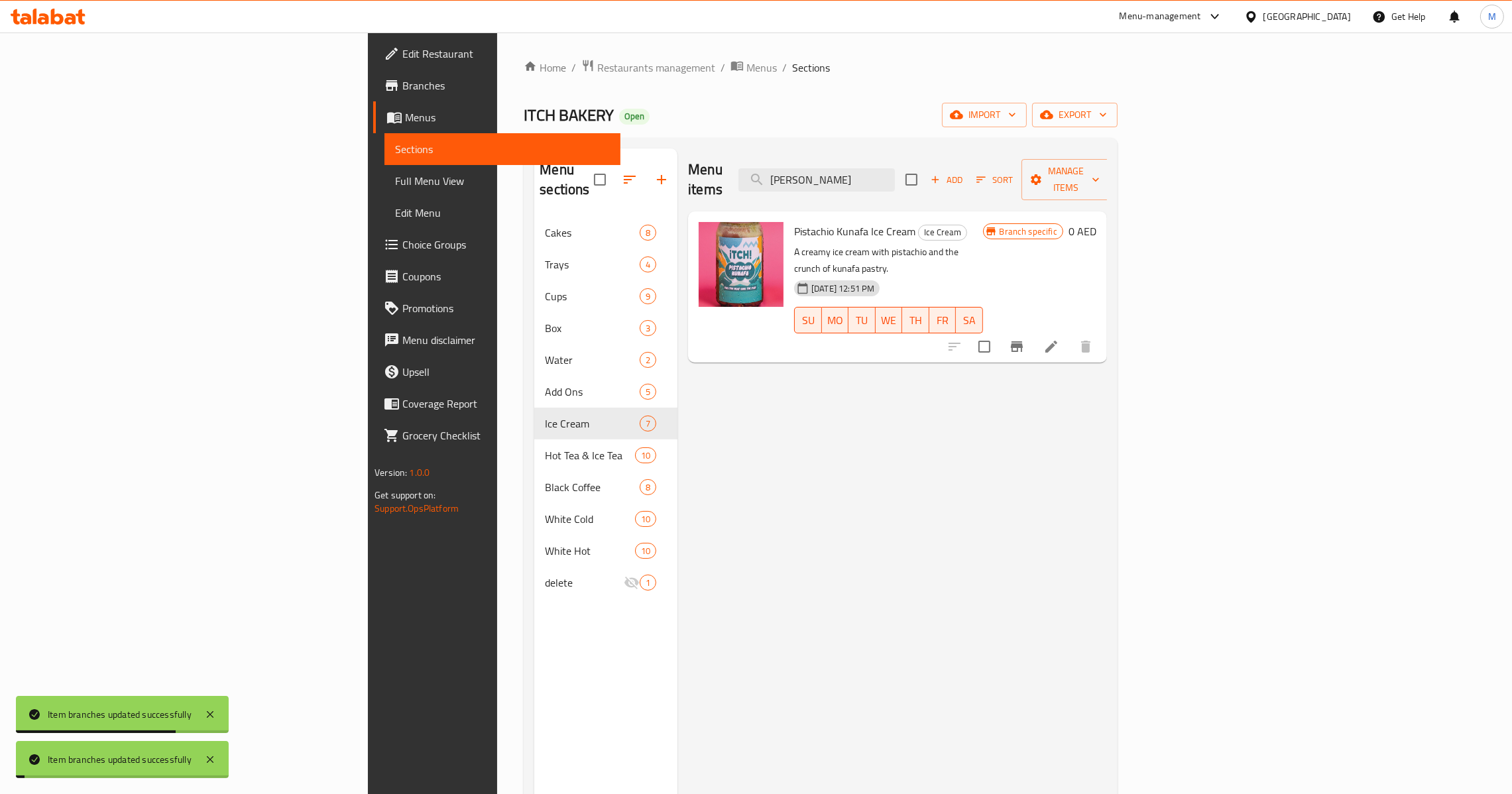
click at [1096, 222] on h6 "0 AED" at bounding box center [1082, 231] width 28 height 19
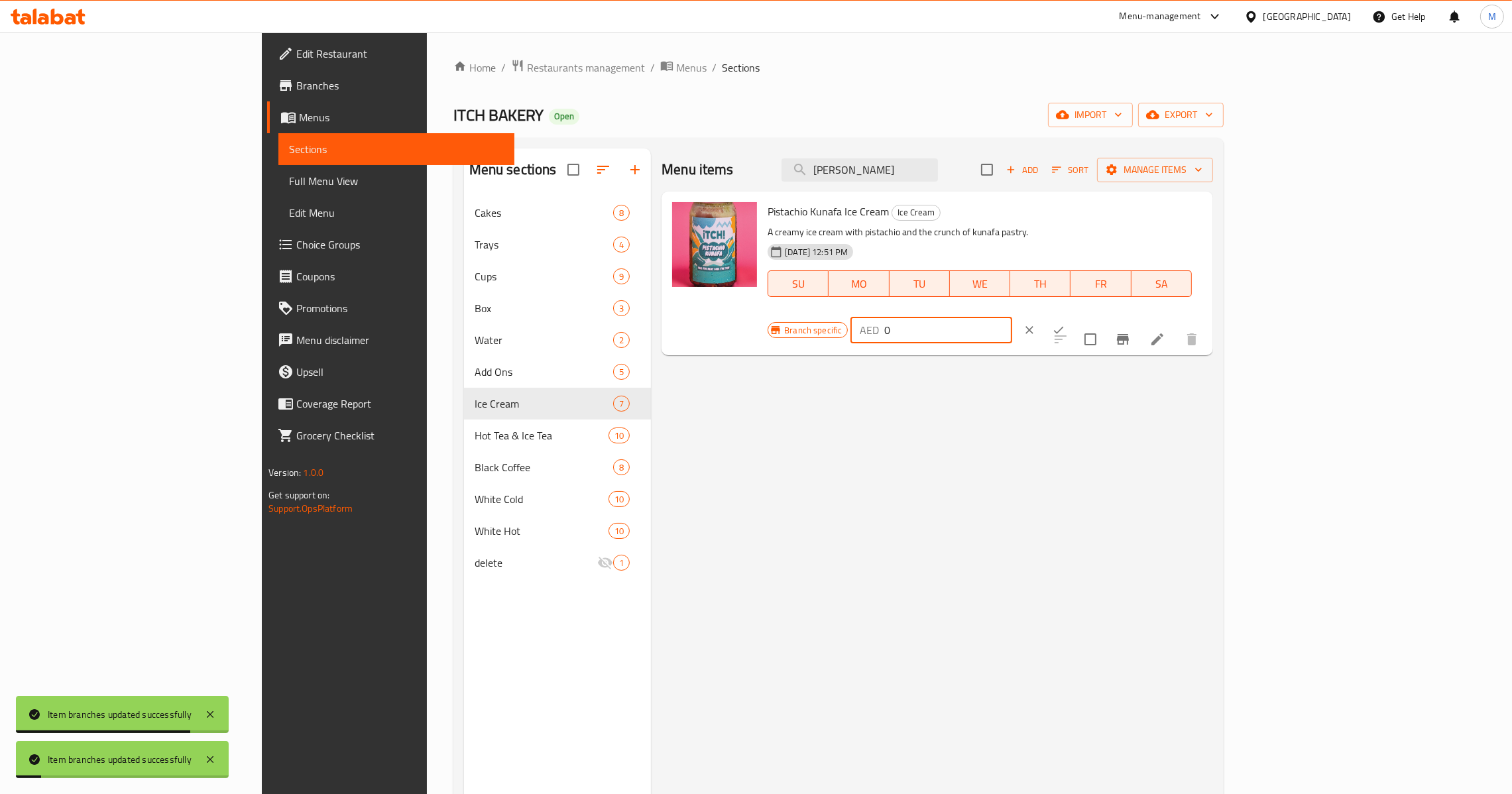
drag, startPoint x: 1343, startPoint y: 229, endPoint x: 1442, endPoint y: 224, distance: 99.1
click at [1089, 234] on div "Pistachio Kunafa Ice Cream Ice Cream A creamy ice cream with pistachio and the …" at bounding box center [985, 274] width 446 height 153
drag, startPoint x: 1313, startPoint y: 223, endPoint x: 1117, endPoint y: 222, distance: 196.0
click at [1117, 222] on div "Pistachio Kunafa Ice Cream Ice Cream A creamy ice cream with pistachio and the …" at bounding box center [985, 274] width 446 height 153
type input "45"
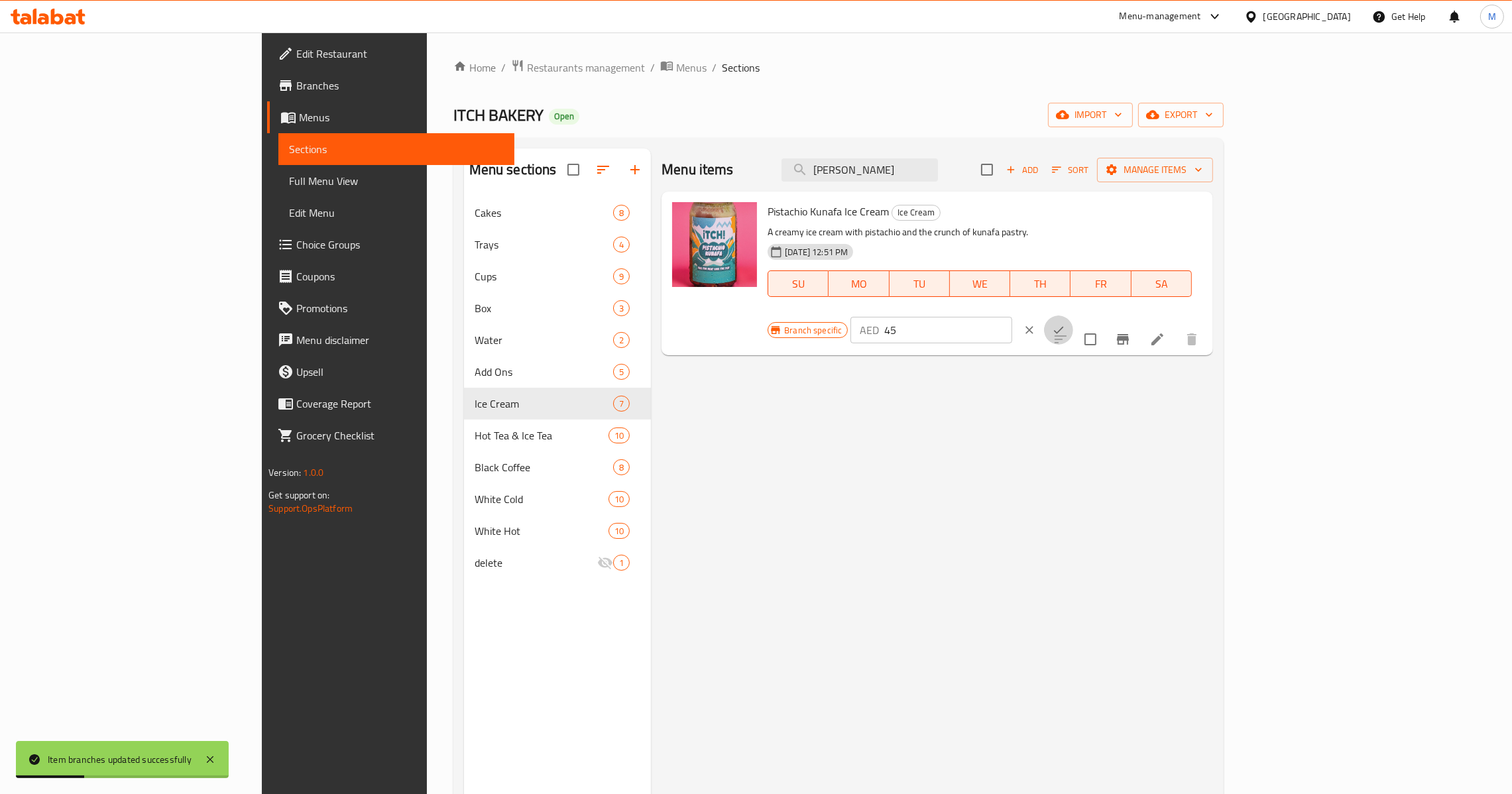
click at [1073, 316] on button "ok" at bounding box center [1058, 330] width 29 height 29
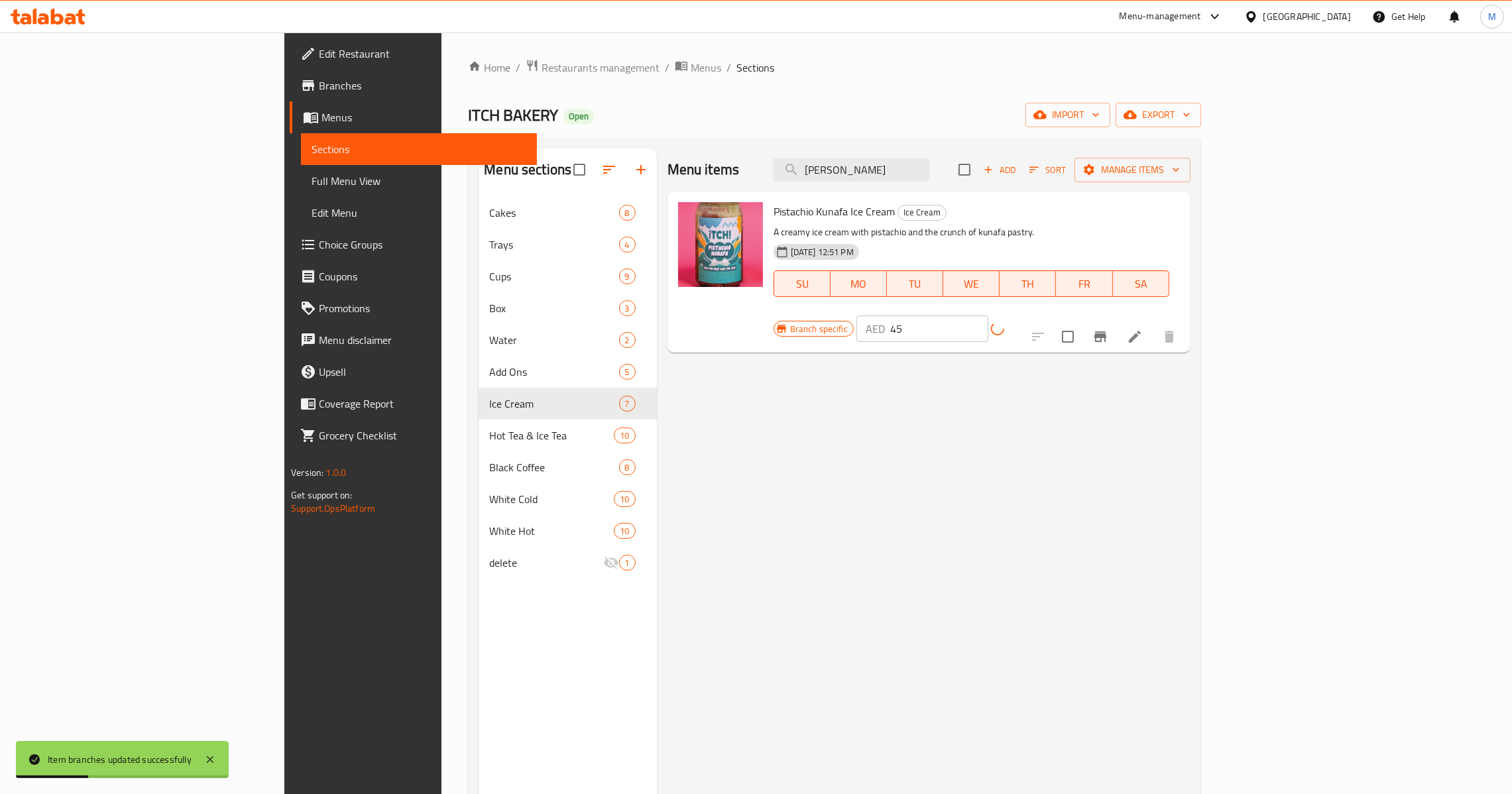
click at [1054, 316] on div "AED 45 ​" at bounding box center [954, 329] width 197 height 27
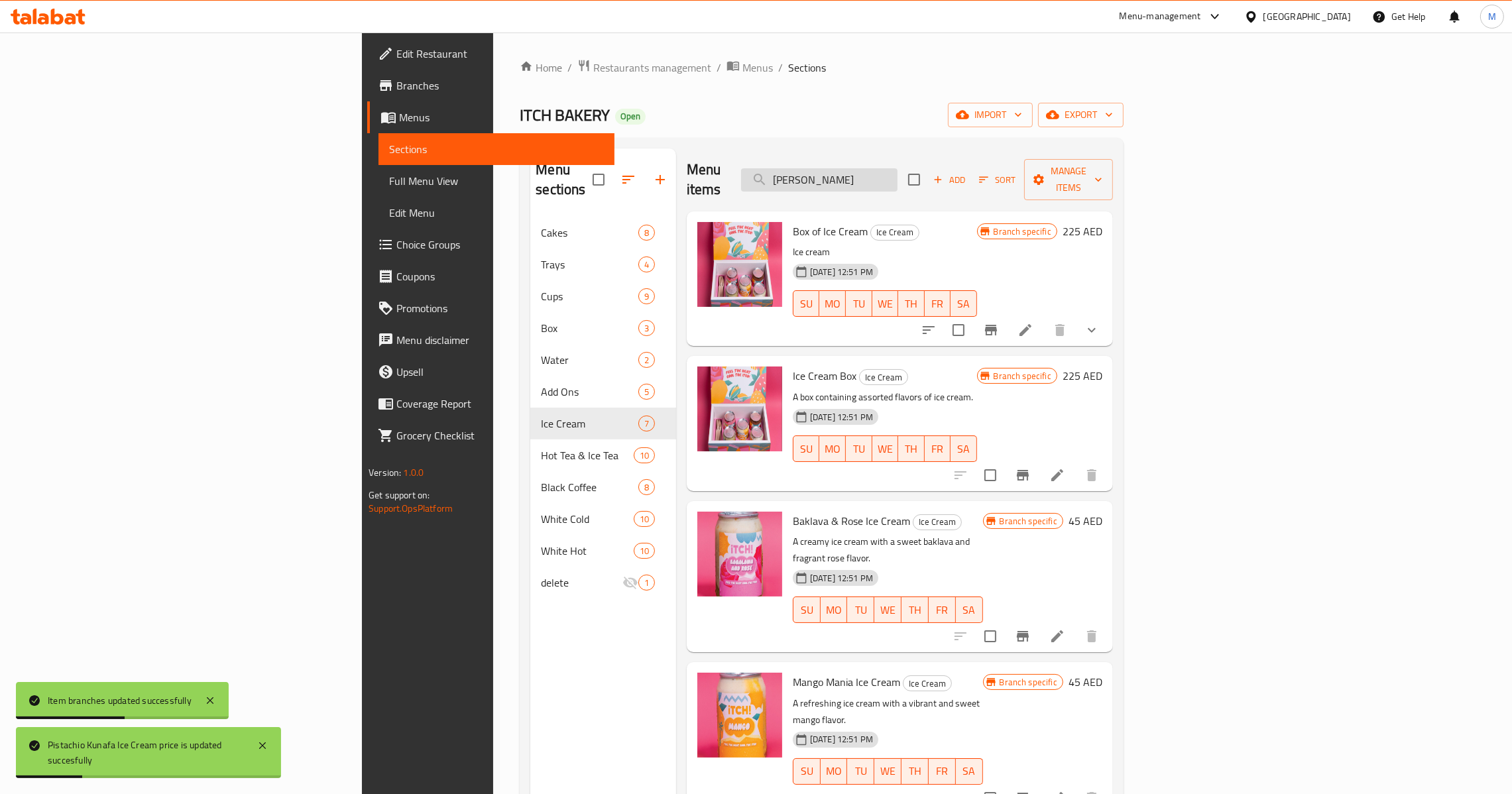
click at [898, 177] on input "Pistachio Kunafa" at bounding box center [819, 180] width 157 height 23
paste input "Chocolate Ice Cream"
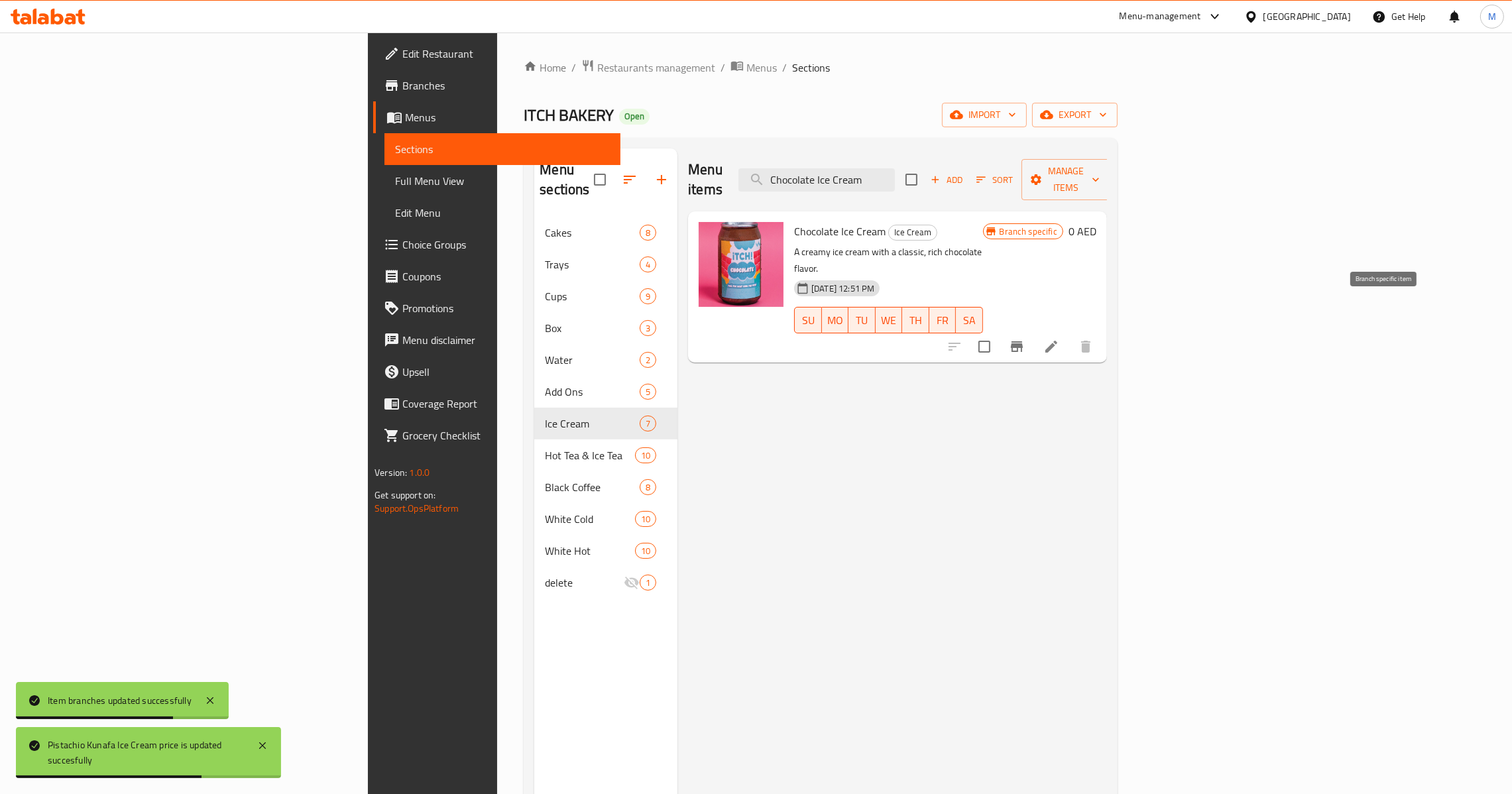
type input "Chocolate Ice Cream"
click at [1025, 339] on icon "Branch-specific-item" at bounding box center [1016, 347] width 15 height 15
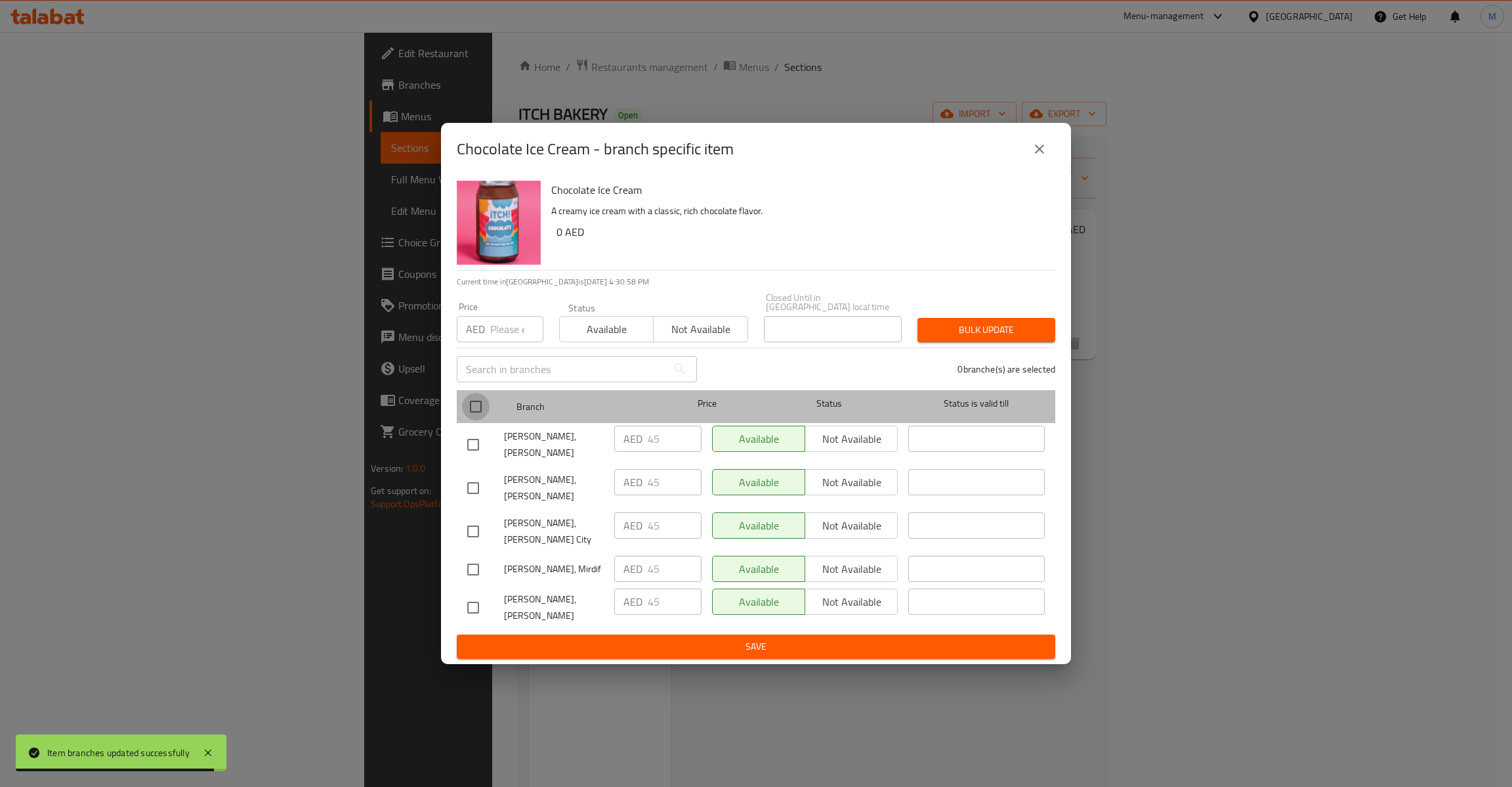
click at [478, 406] on input "checkbox" at bounding box center [476, 407] width 27 height 27
checkbox input "true"
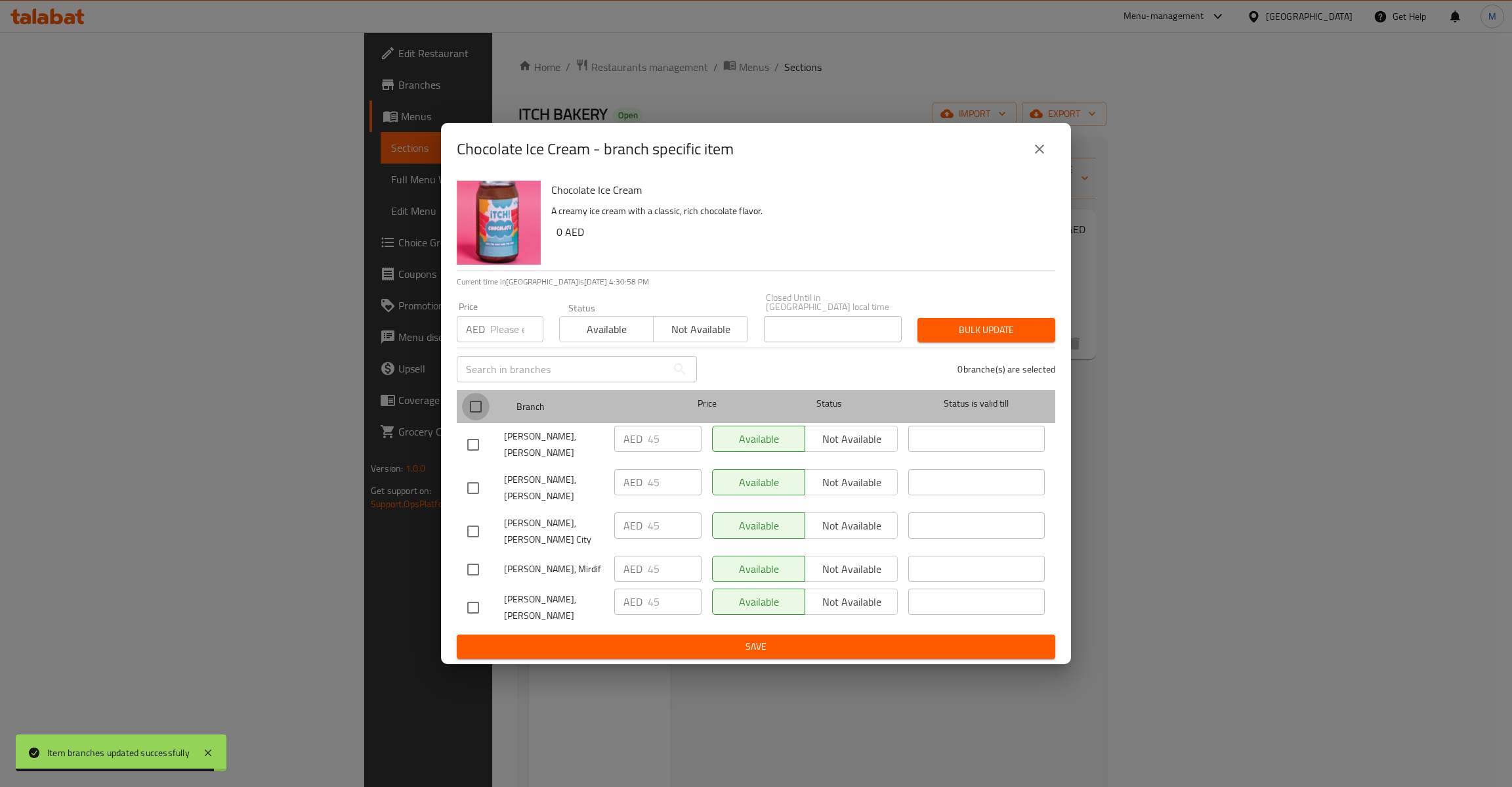
checkbox input "true"
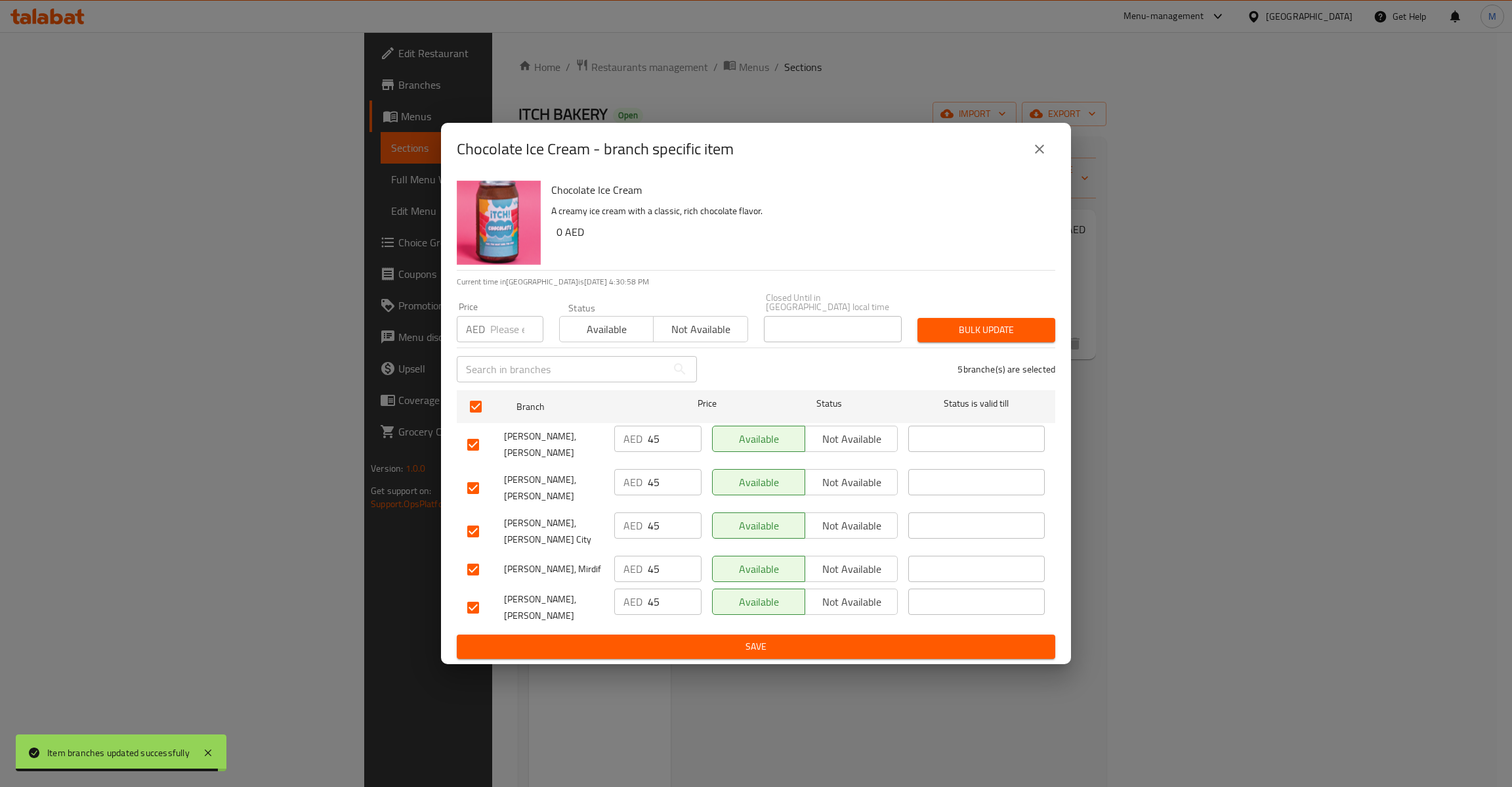
click at [494, 311] on div "Price AED Price" at bounding box center [500, 321] width 87 height 40
click at [505, 321] on input "number" at bounding box center [517, 328] width 53 height 26
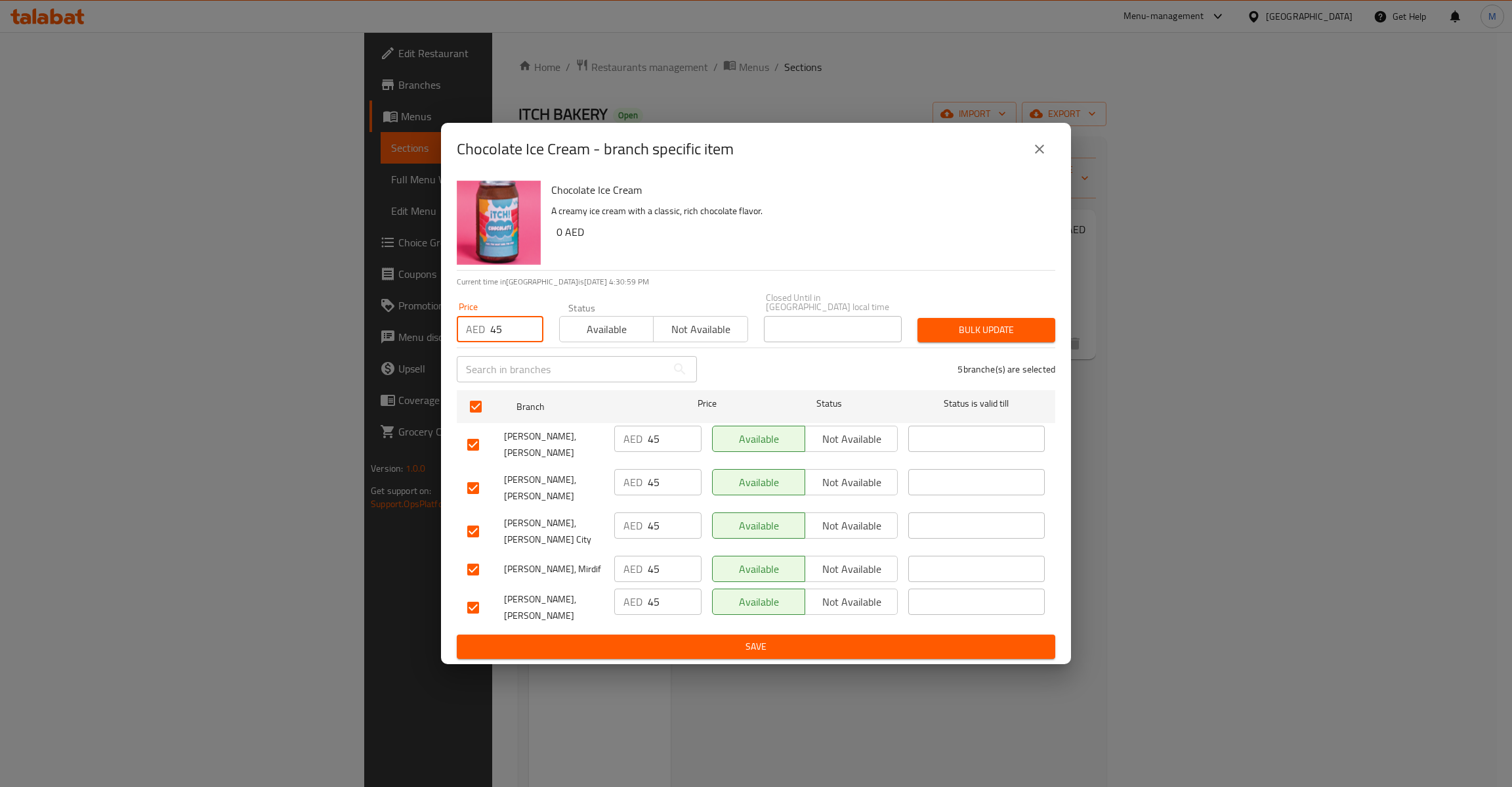
type input "45"
click at [1047, 329] on button "Bulk update" at bounding box center [987, 330] width 138 height 24
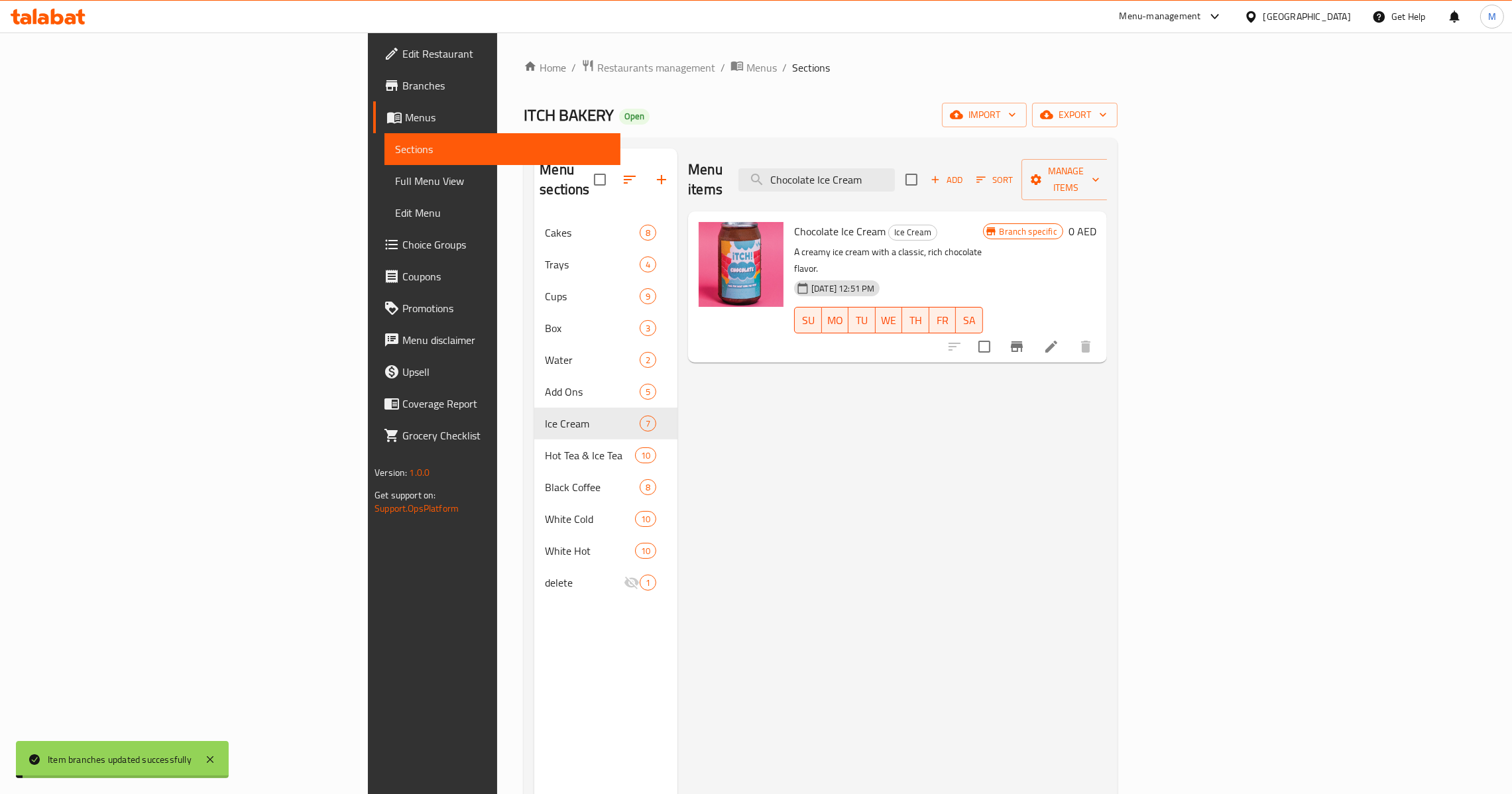
click at [1096, 222] on h6 "0 AED" at bounding box center [1082, 231] width 28 height 19
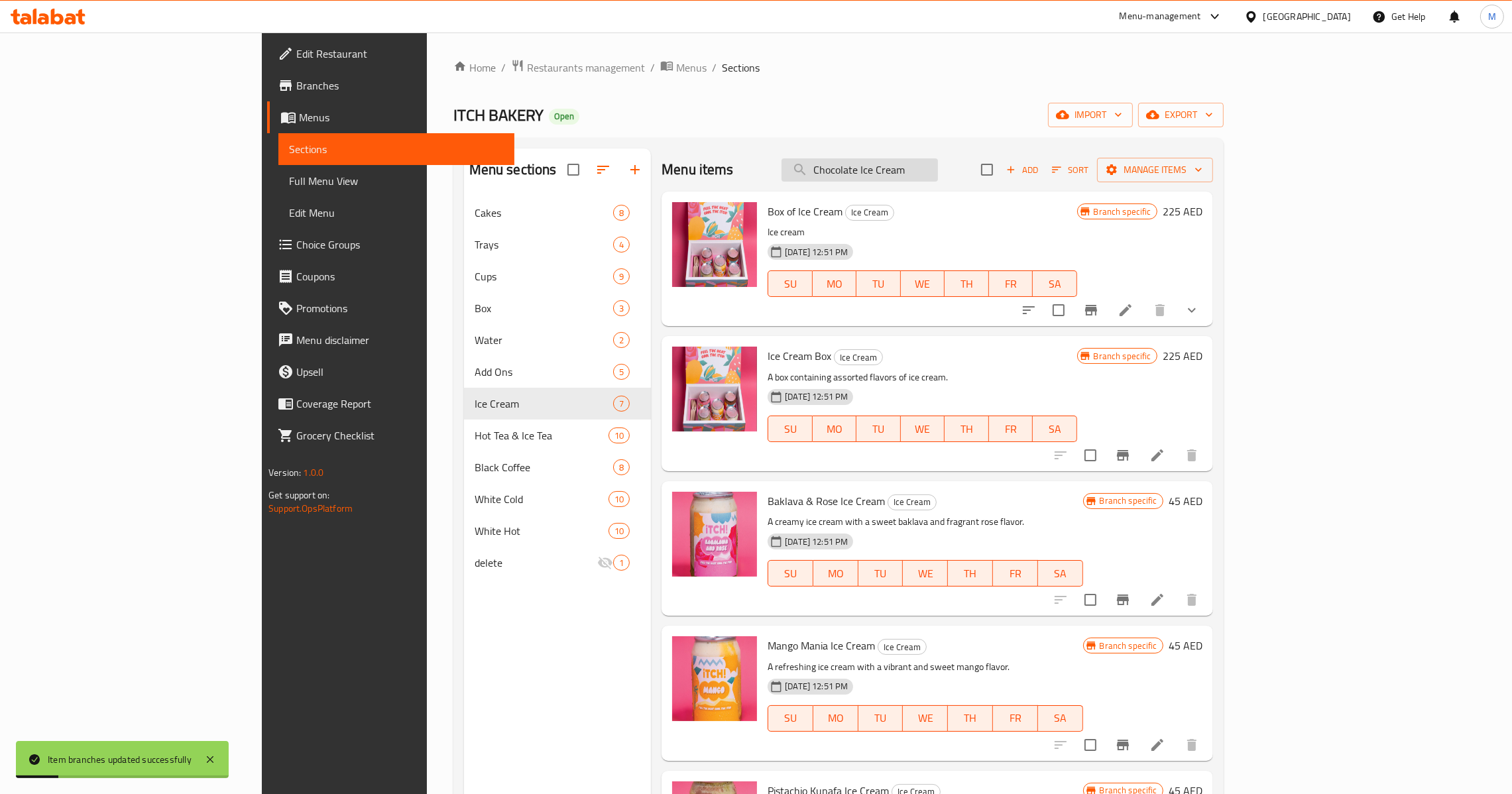
click at [938, 161] on input "Chocolate Ice Cream" at bounding box center [860, 169] width 157 height 23
click at [938, 167] on input "Chocolate Ice Cream" at bounding box center [860, 169] width 157 height 23
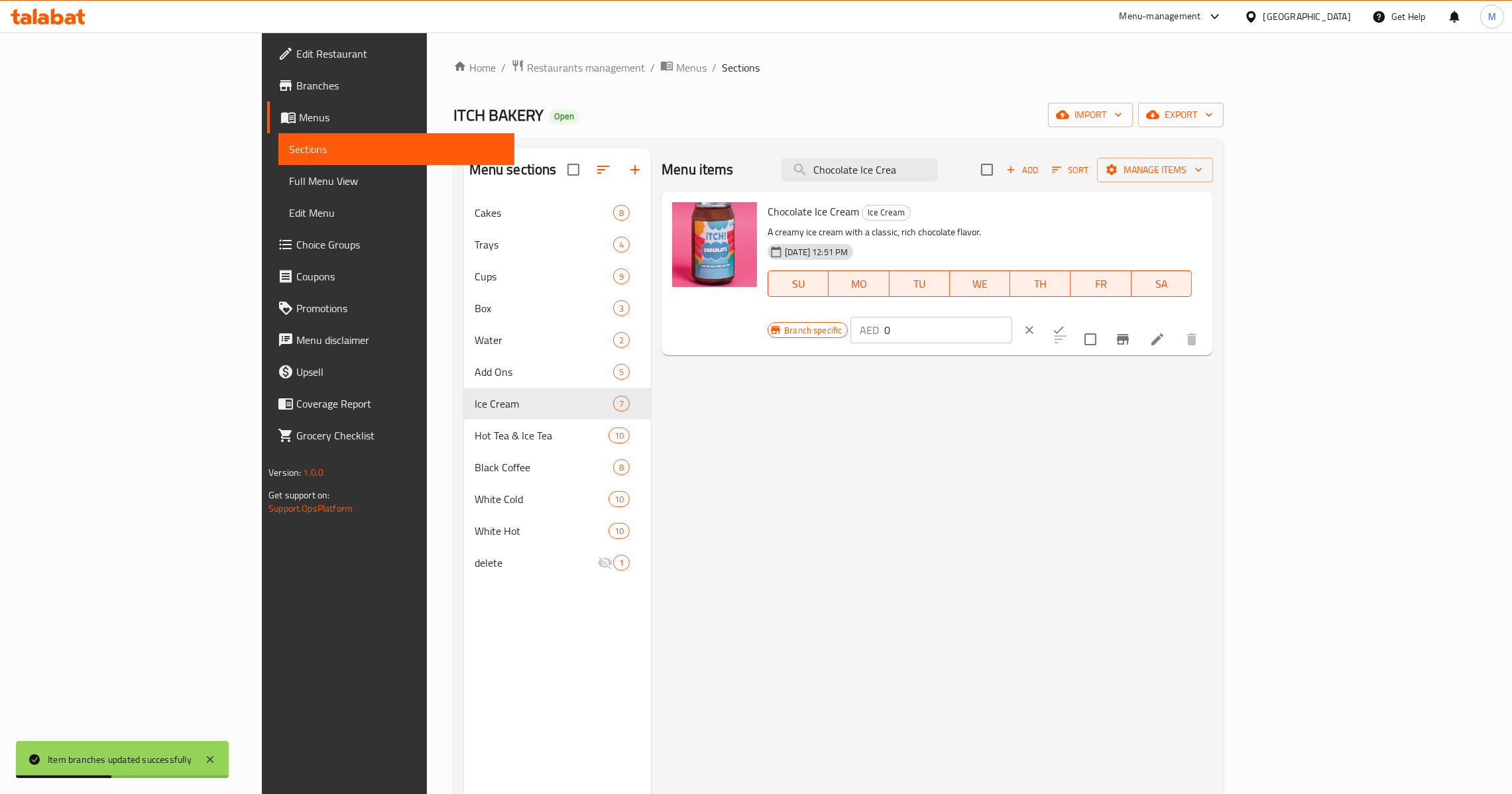
type input "Chocolate Ice Crea"
drag, startPoint x: 1323, startPoint y: 212, endPoint x: 1195, endPoint y: 221, distance: 128.3
click at [1093, 316] on div "Branch specific AED 0 ​" at bounding box center [930, 330] width 325 height 29
type input "45"
click at [1065, 323] on icon "ok" at bounding box center [1058, 329] width 13 height 13
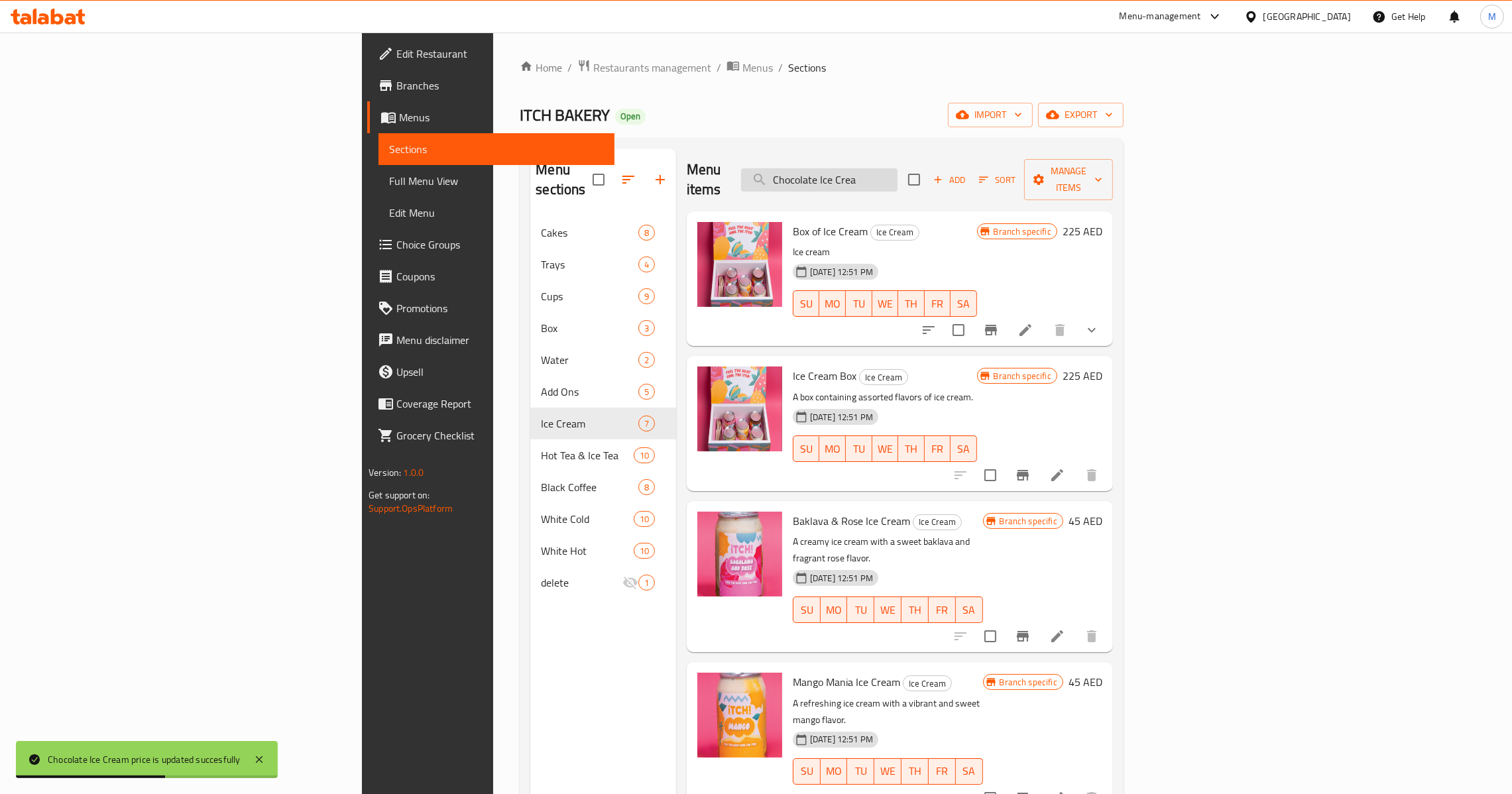
click at [898, 169] on input "Chocolate Ice Crea" at bounding box center [819, 180] width 157 height 23
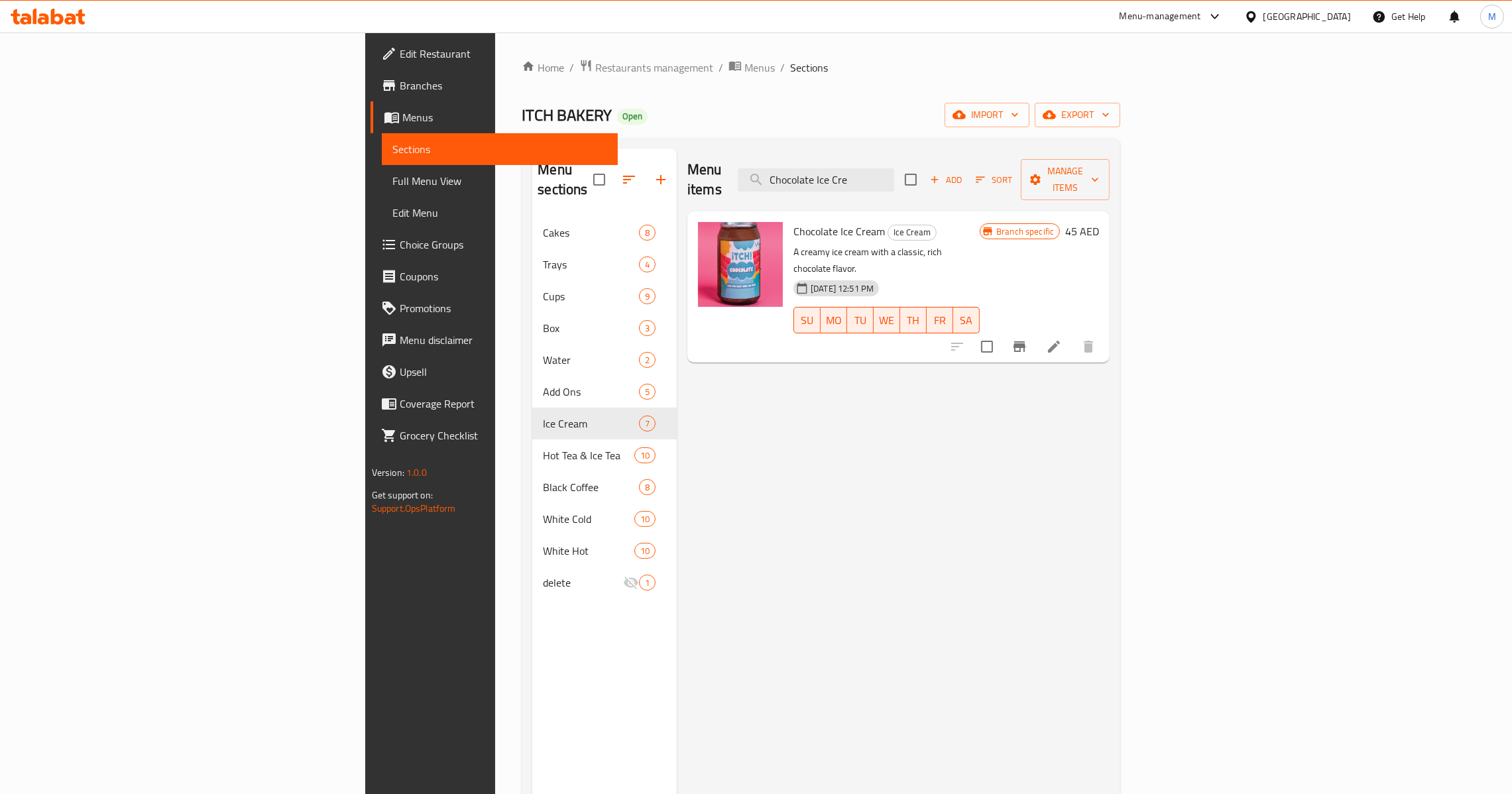
type input "Chocolate Ice Cre"
click at [1028, 339] on icon "Branch-specific-item" at bounding box center [1019, 347] width 15 height 15
click at [894, 169] on input "Chocolate Ice Cre" at bounding box center [816, 180] width 157 height 23
paste input "Strawberry Ice Cream"
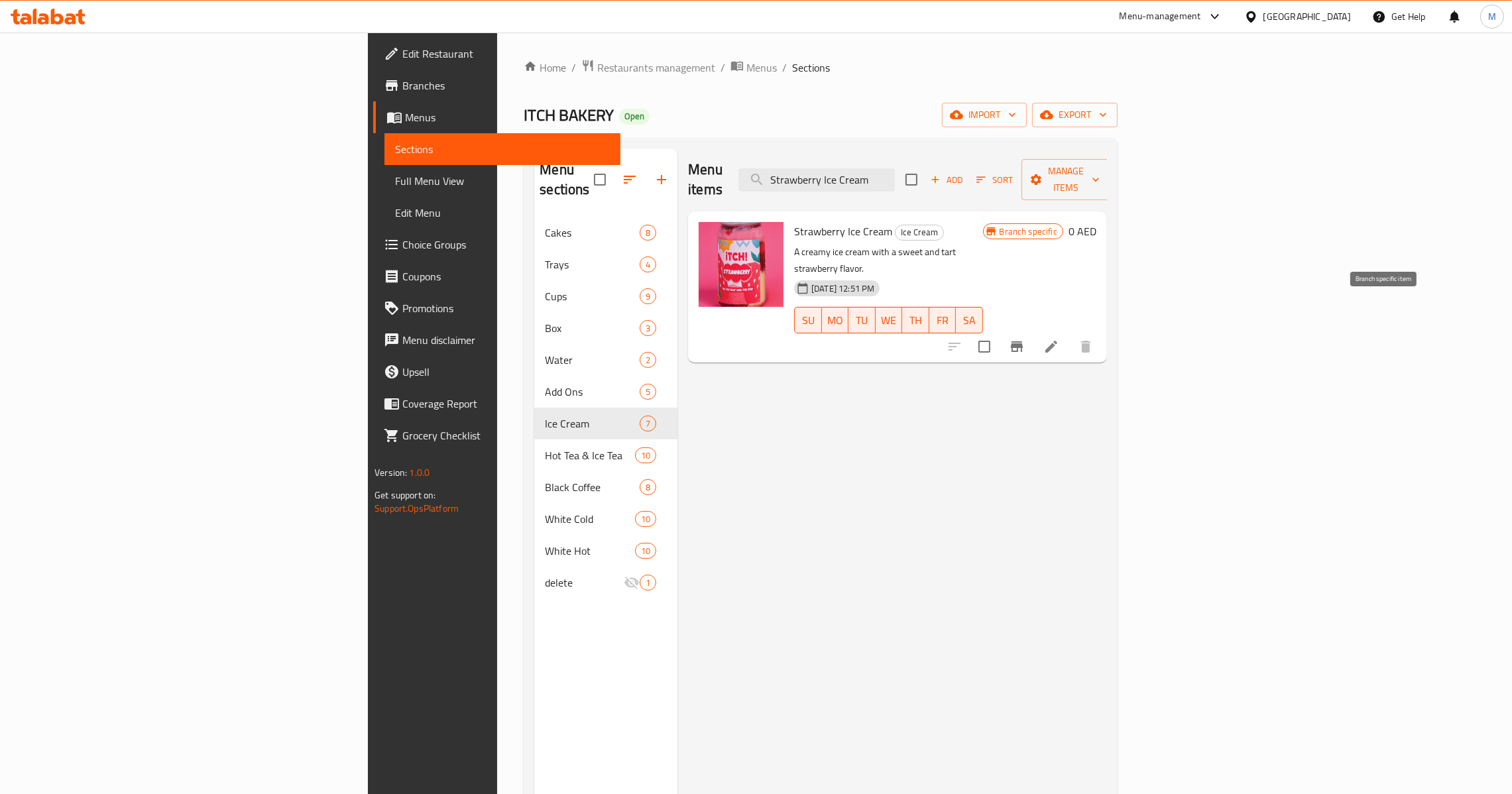
type input "Strawberry Ice Cream"
click at [1022, 342] on icon "Branch-specific-item" at bounding box center [1016, 347] width 12 height 10
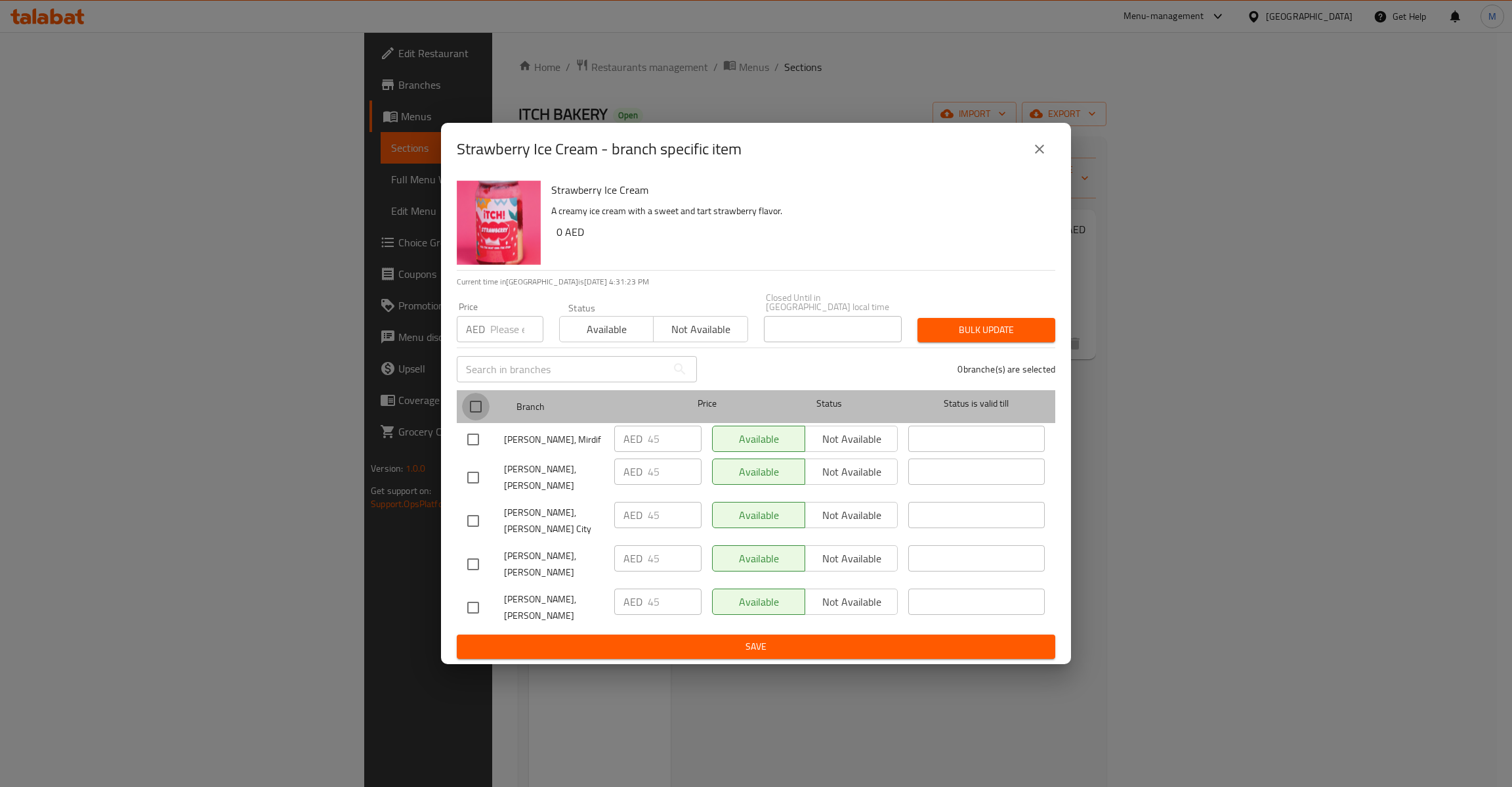
click at [471, 408] on input "checkbox" at bounding box center [476, 407] width 27 height 27
checkbox input "true"
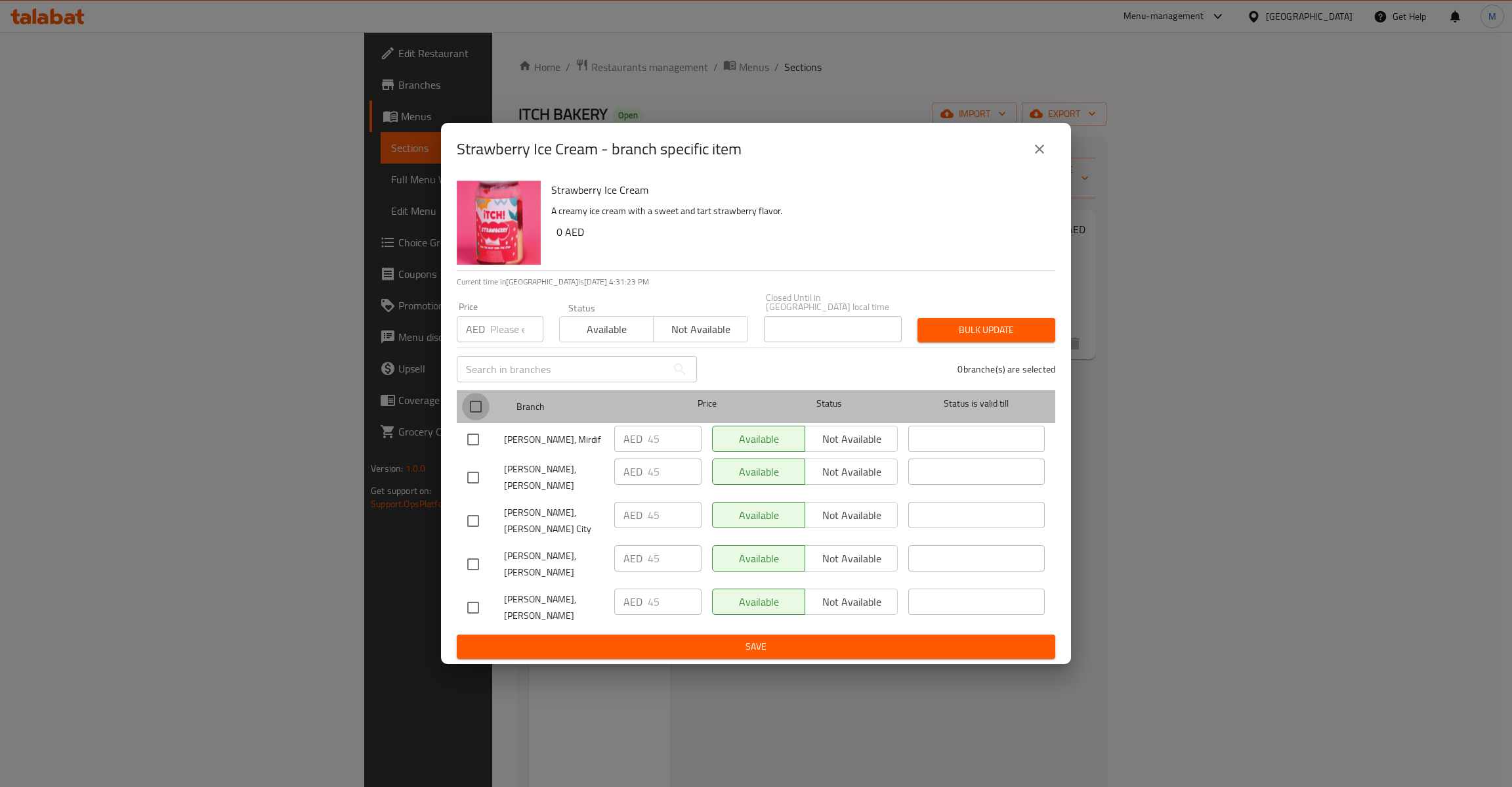
checkbox input "true"
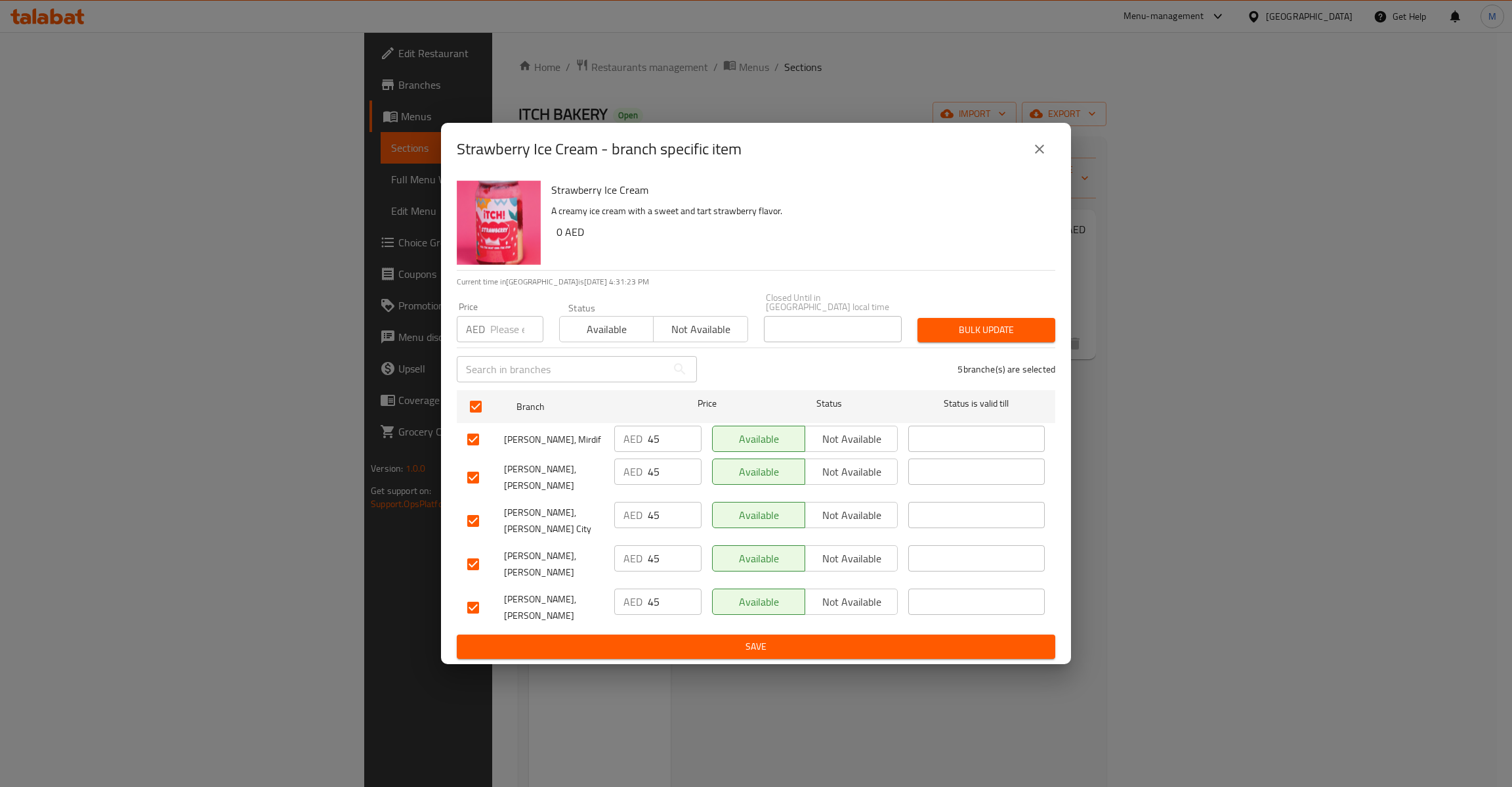
drag, startPoint x: 491, startPoint y: 343, endPoint x: 499, endPoint y: 327, distance: 17.9
click at [494, 340] on div "Price AED Price" at bounding box center [500, 321] width 102 height 55
click at [499, 327] on input "number" at bounding box center [517, 328] width 53 height 26
type input "45"
click at [1007, 330] on span "Bulk update" at bounding box center [986, 329] width 117 height 16
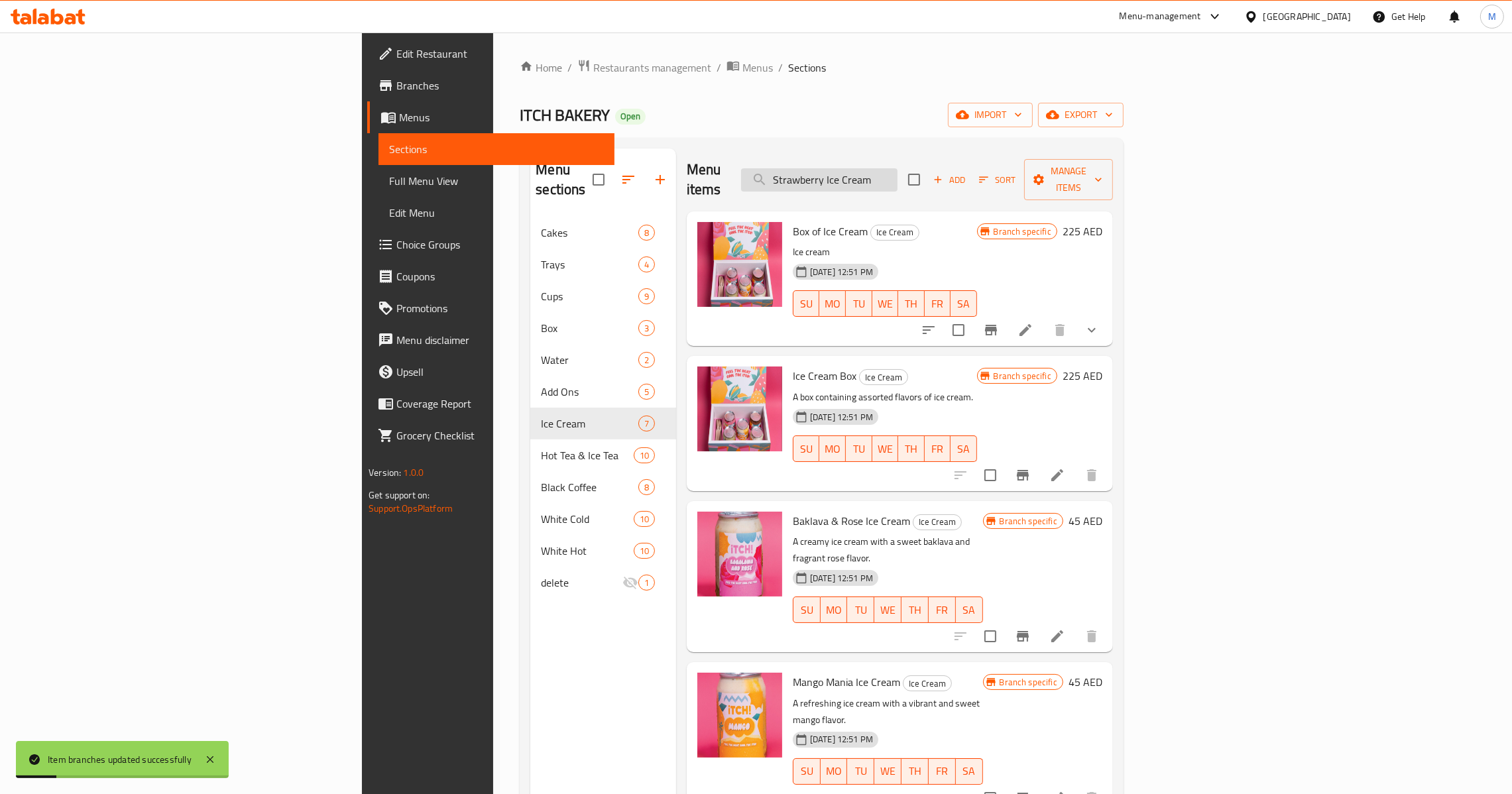
click at [898, 170] on input "Strawberry Ice Cream" at bounding box center [819, 180] width 157 height 23
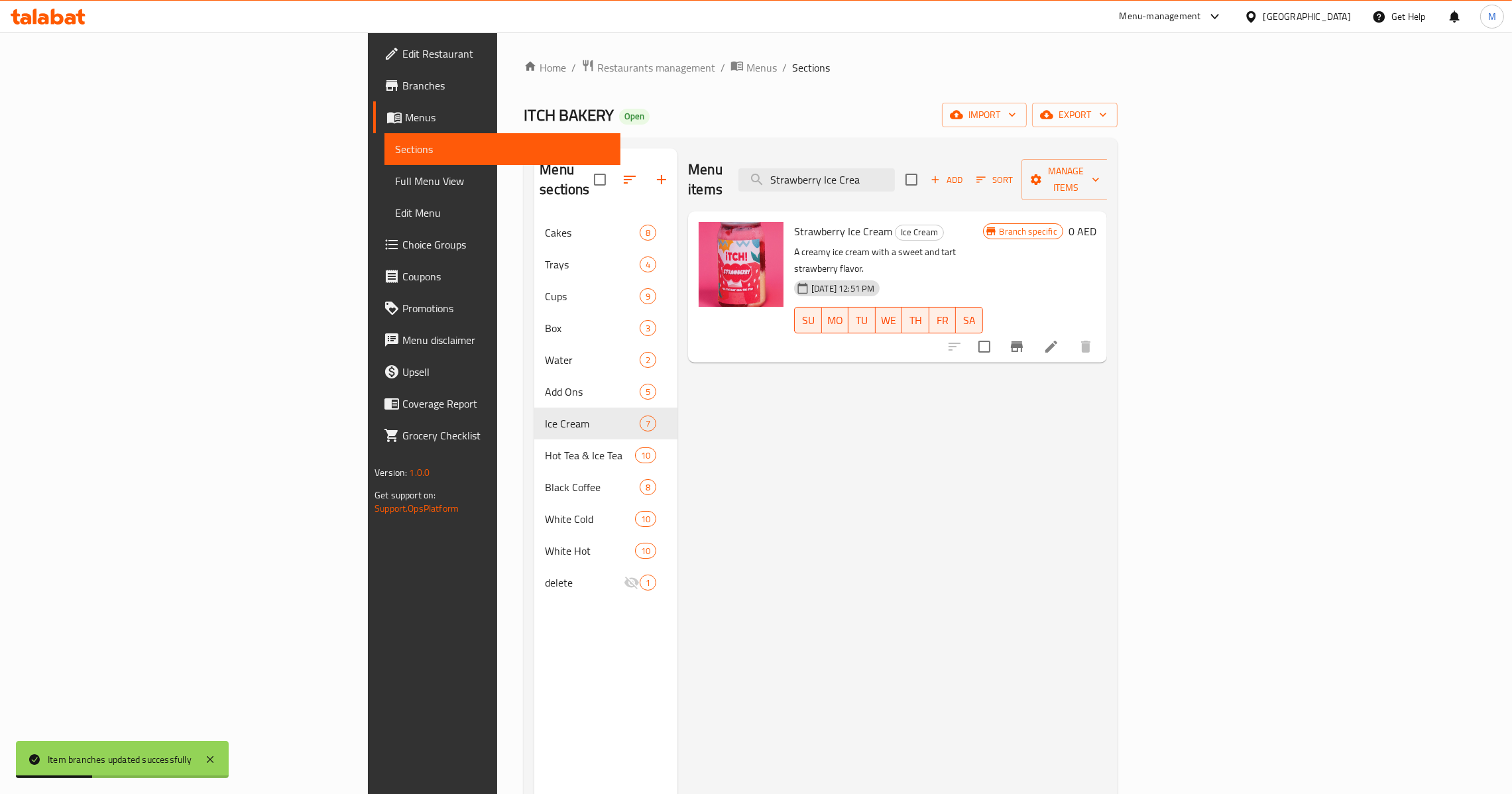
type input "Strawberry Ice Crea"
click at [1096, 222] on h6 "0 AED" at bounding box center [1082, 231] width 28 height 19
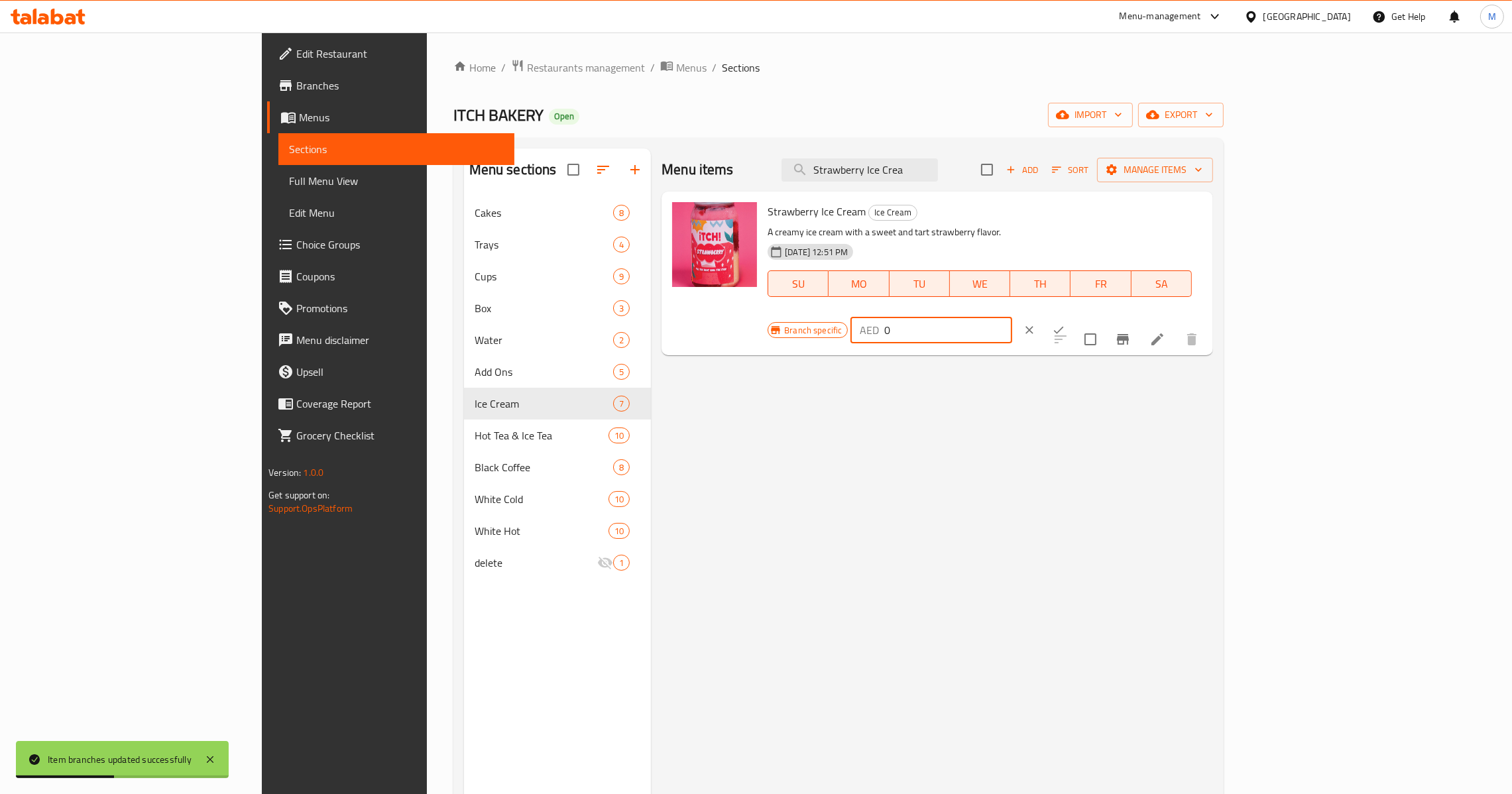
drag, startPoint x: 1283, startPoint y: 219, endPoint x: 1293, endPoint y: 221, distance: 10.2
click at [1012, 317] on input "0" at bounding box center [947, 329] width 128 height 27
drag, startPoint x: 1335, startPoint y: 228, endPoint x: 1256, endPoint y: 238, distance: 79.6
click at [1093, 316] on div "Branch specific AED ​" at bounding box center [930, 330] width 325 height 29
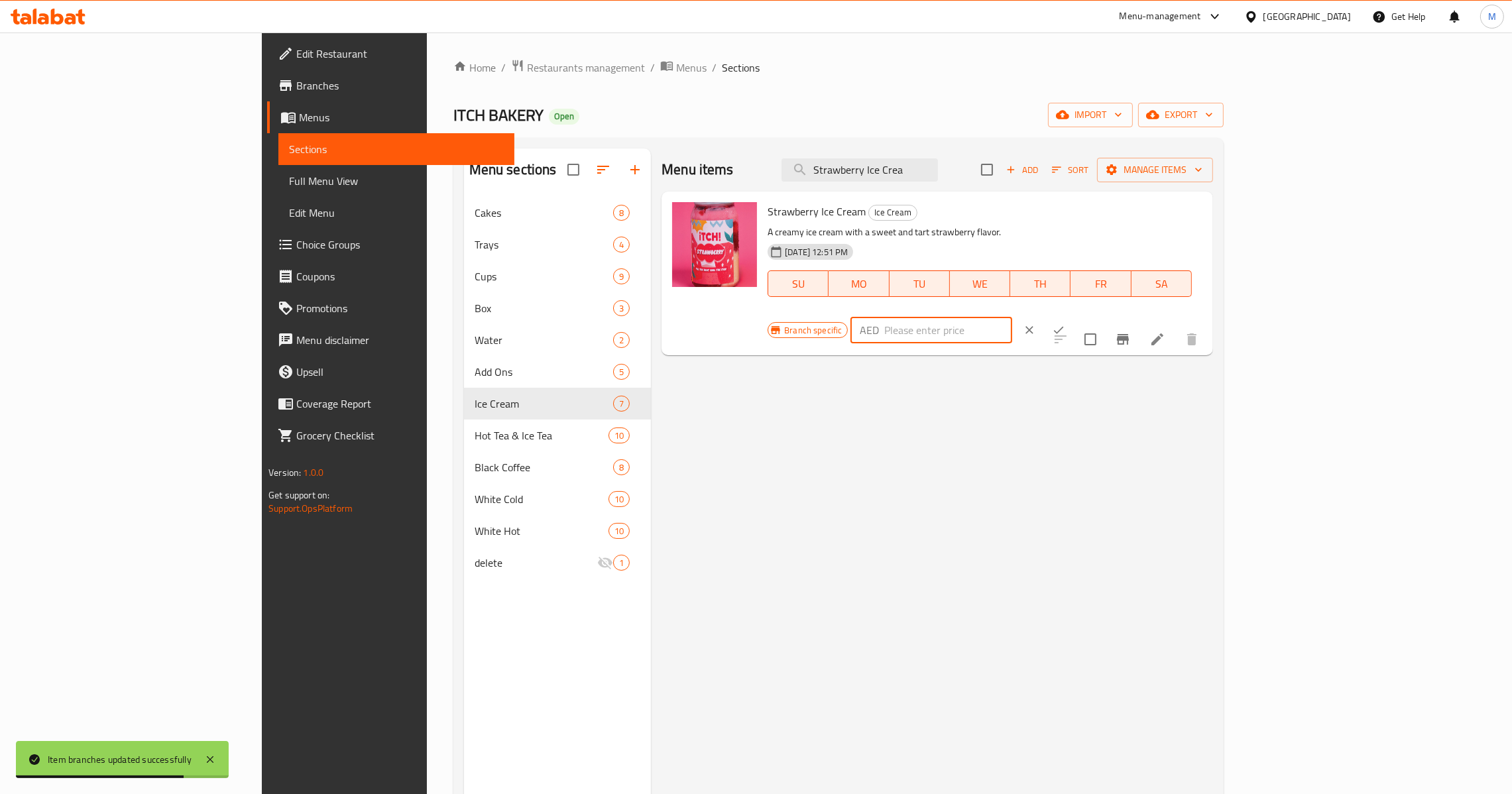
click at [1012, 317] on input "number" at bounding box center [947, 329] width 128 height 27
type input "45"
click at [1064, 327] on icon "ok" at bounding box center [1059, 330] width 10 height 7
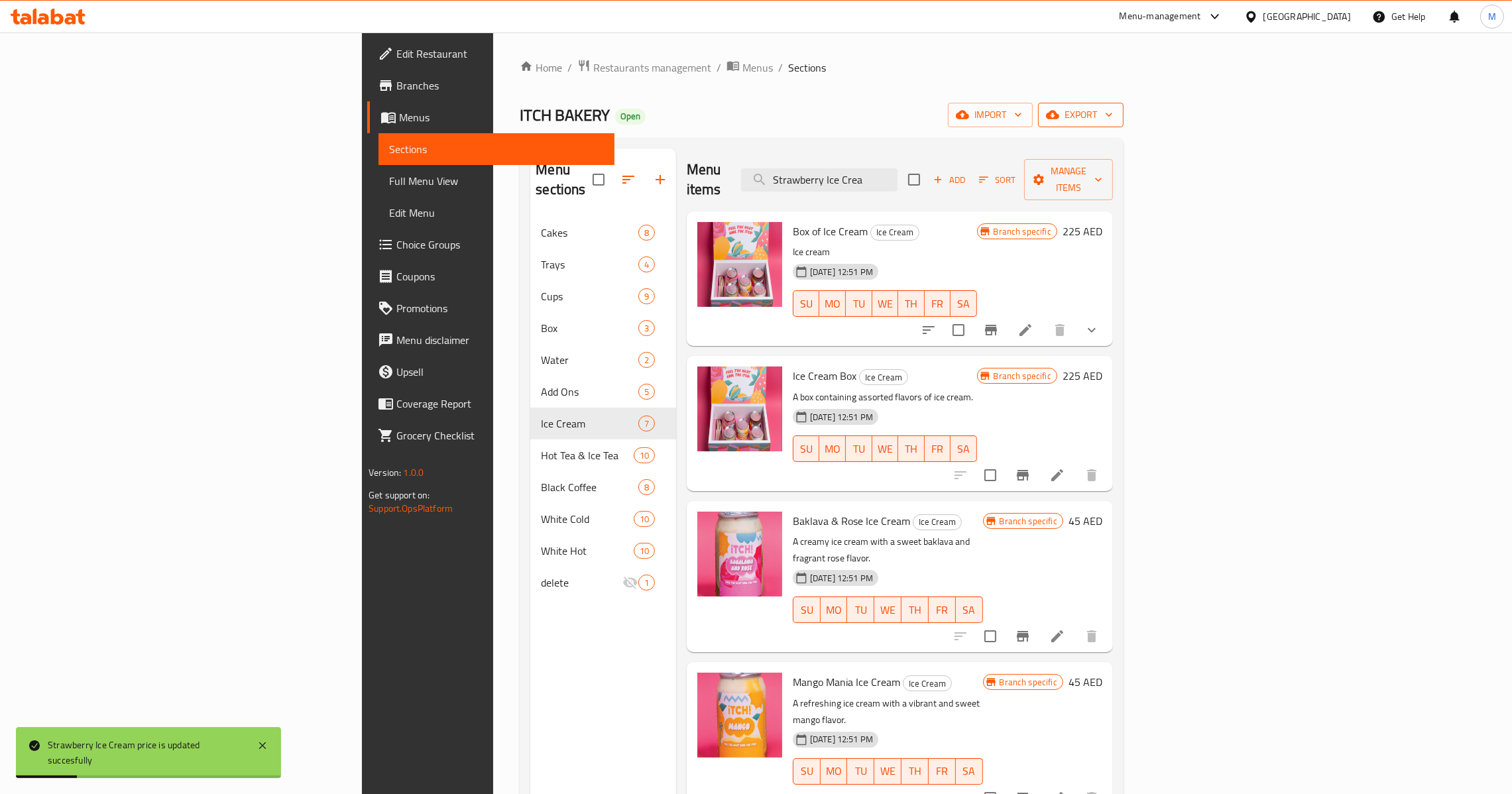
click at [1113, 114] on span "export" at bounding box center [1080, 114] width 65 height 16
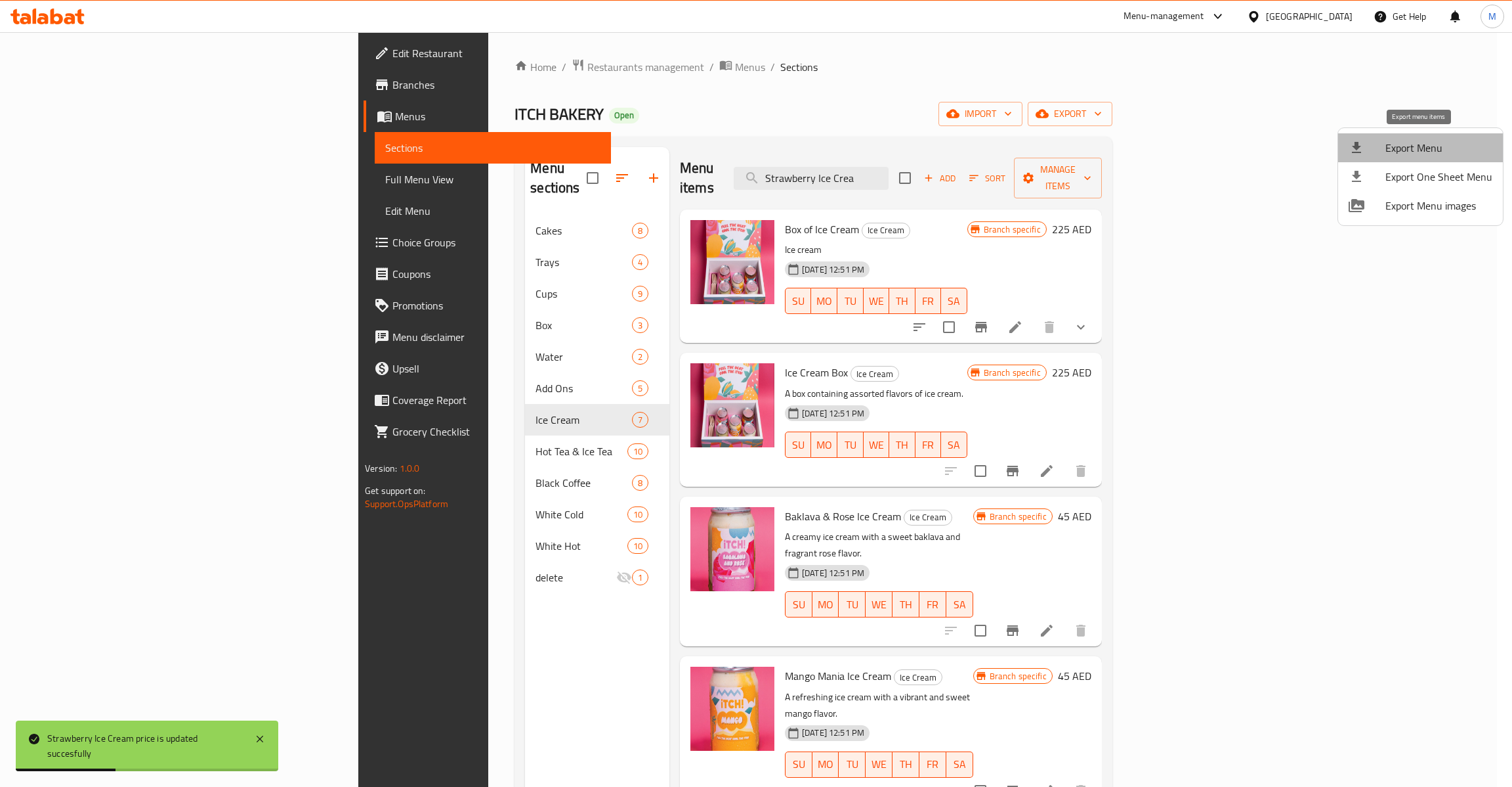
click at [1435, 143] on span "Export Menu" at bounding box center [1440, 148] width 107 height 15
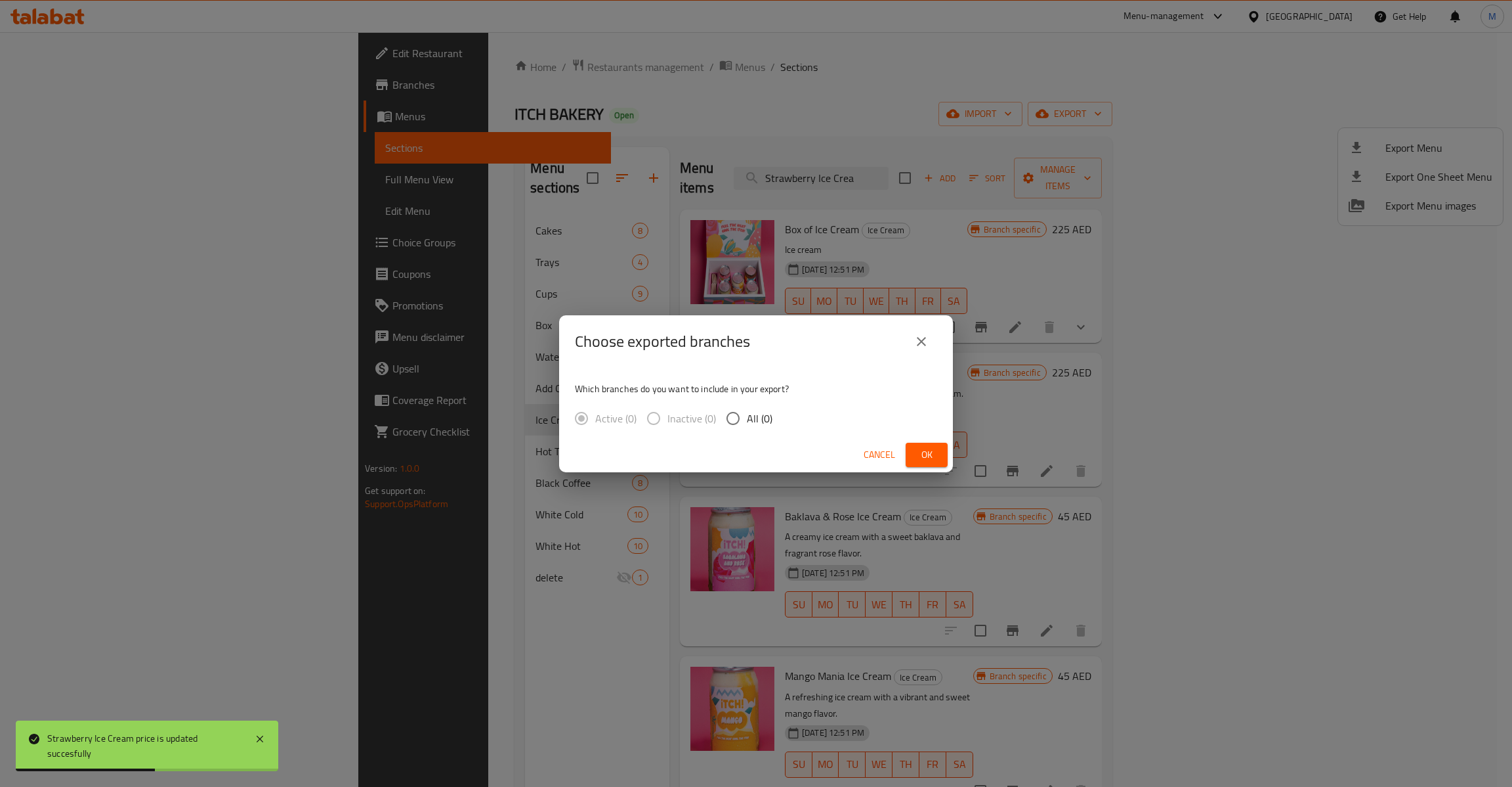
click at [751, 413] on span "All (0)" at bounding box center [759, 418] width 26 height 15
click at [747, 413] on input "All (0)" at bounding box center [733, 418] width 27 height 27
radio input "true"
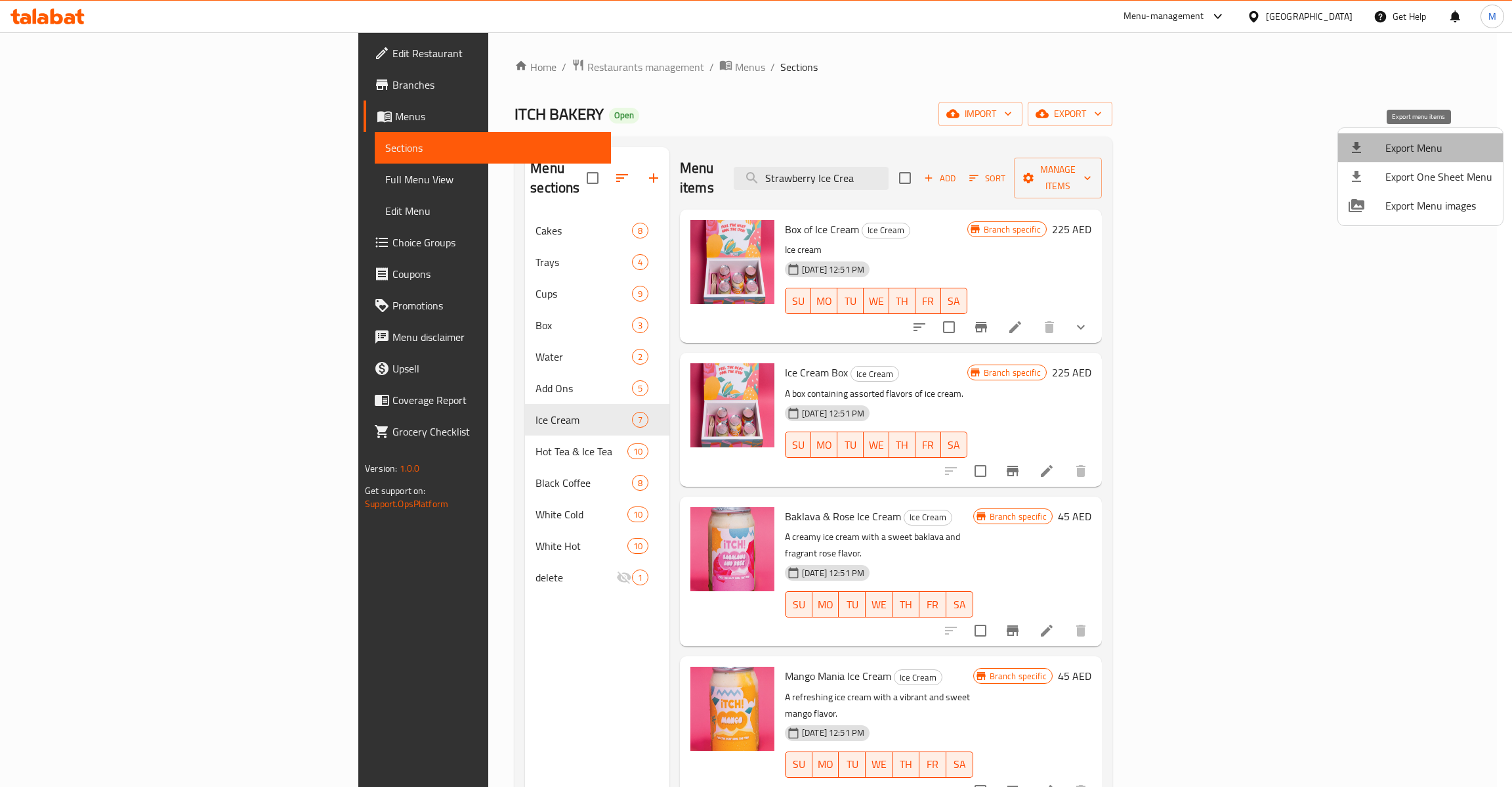
click at [1440, 146] on span "Export Menu" at bounding box center [1440, 148] width 107 height 15
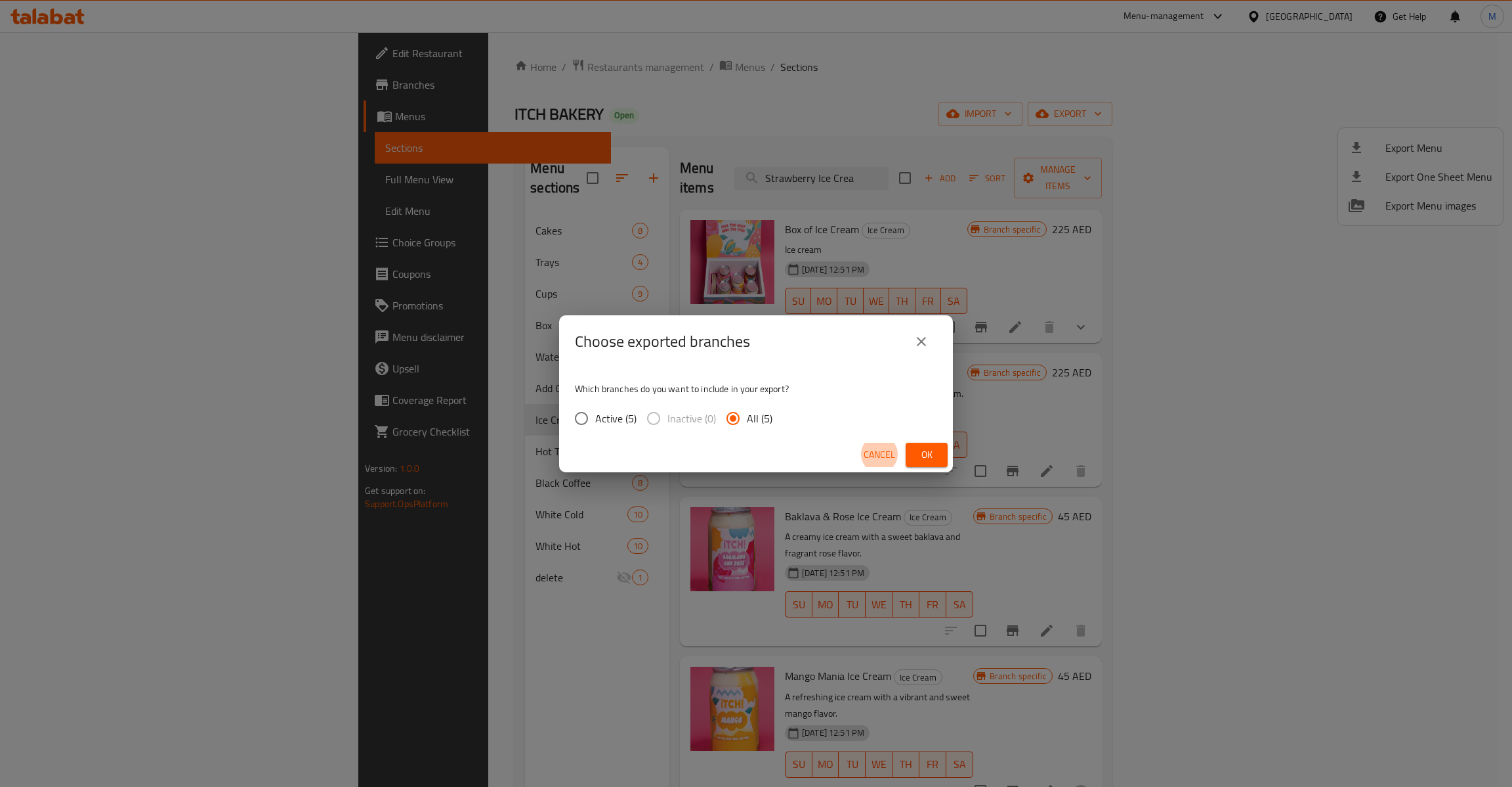
click at [918, 455] on span "Ok" at bounding box center [926, 454] width 21 height 16
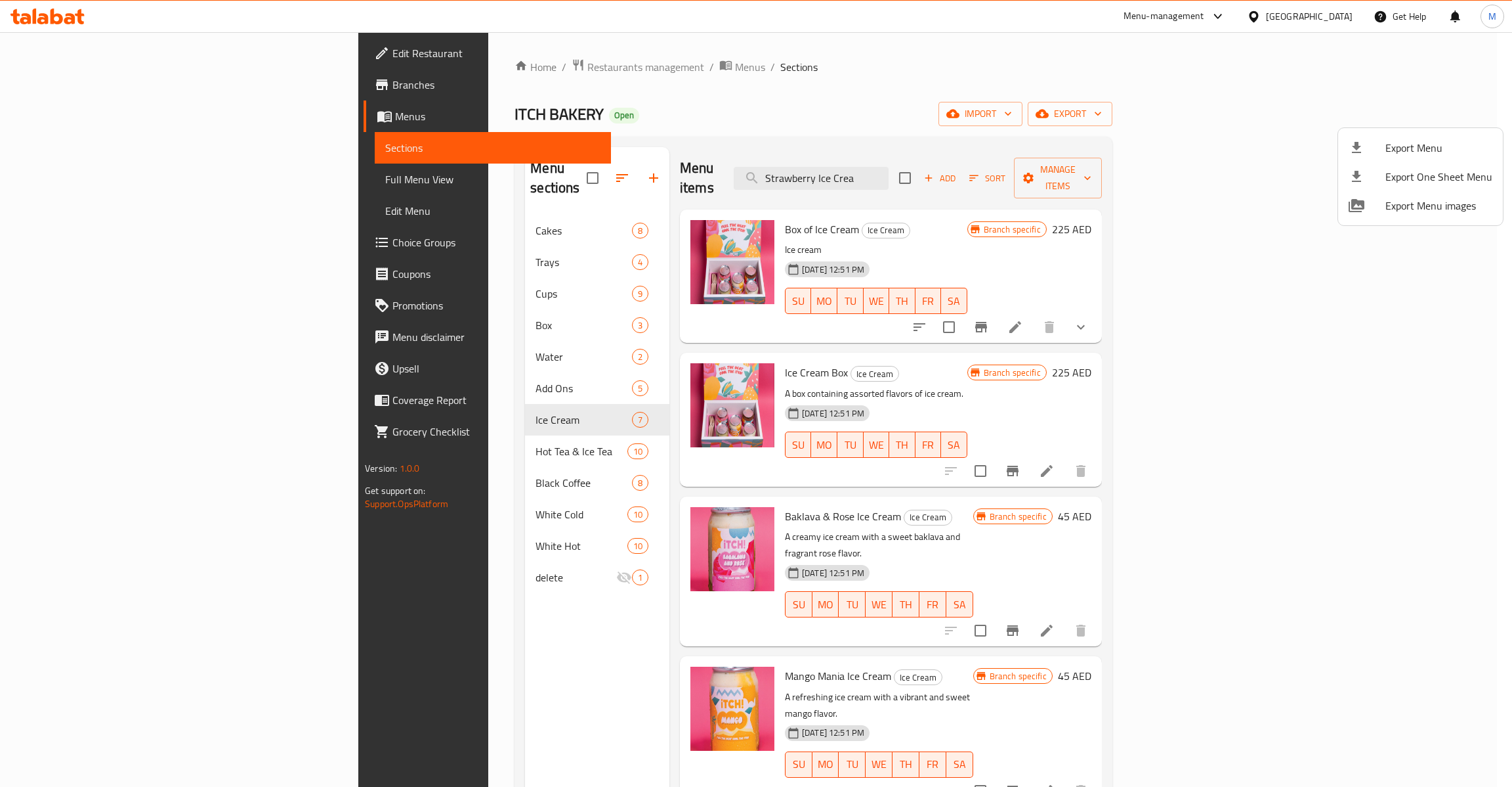
click at [379, 516] on div at bounding box center [756, 393] width 1512 height 787
